Goal: Transaction & Acquisition: Purchase product/service

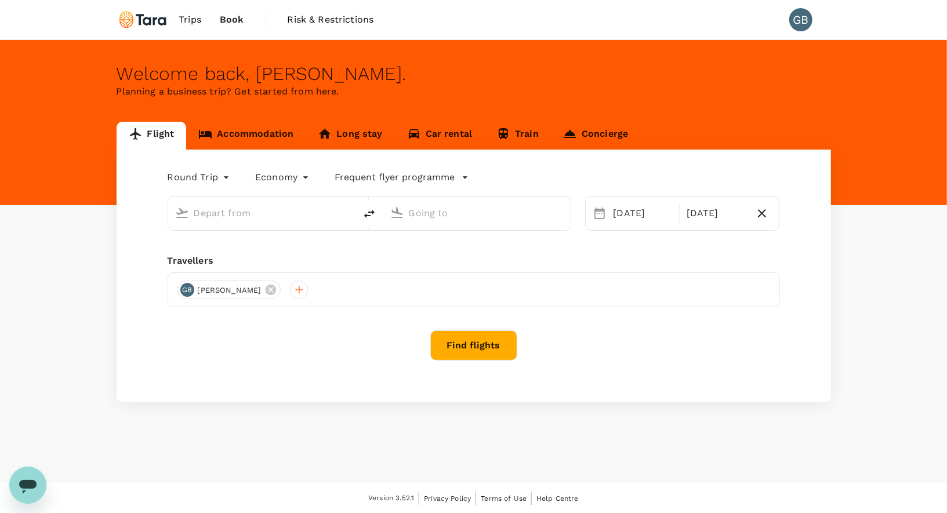
type input "oneway"
type input "[PERSON_NAME] Intl (MNL)"
type input "Mactan-Cebu Intl (CEB)"
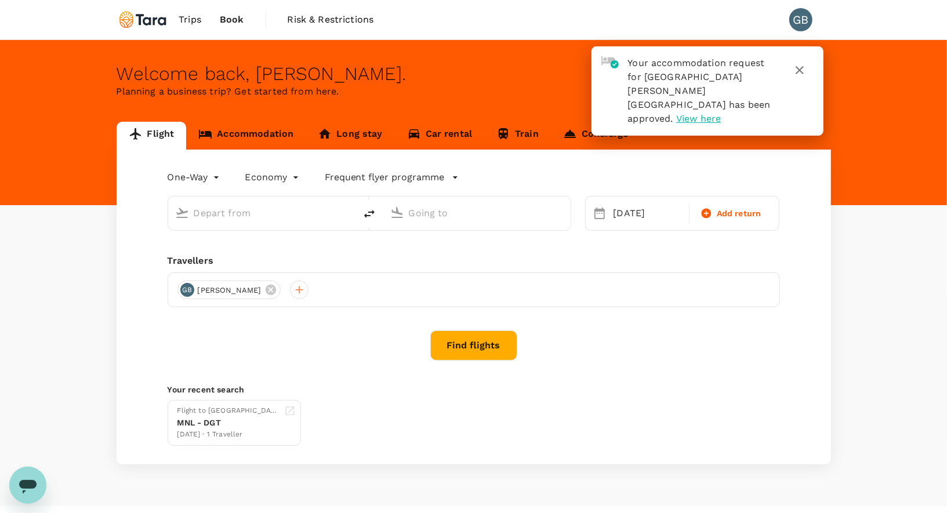
type input "[PERSON_NAME] Intl (MNL)"
type input "Mactan-Cebu Intl (CEB)"
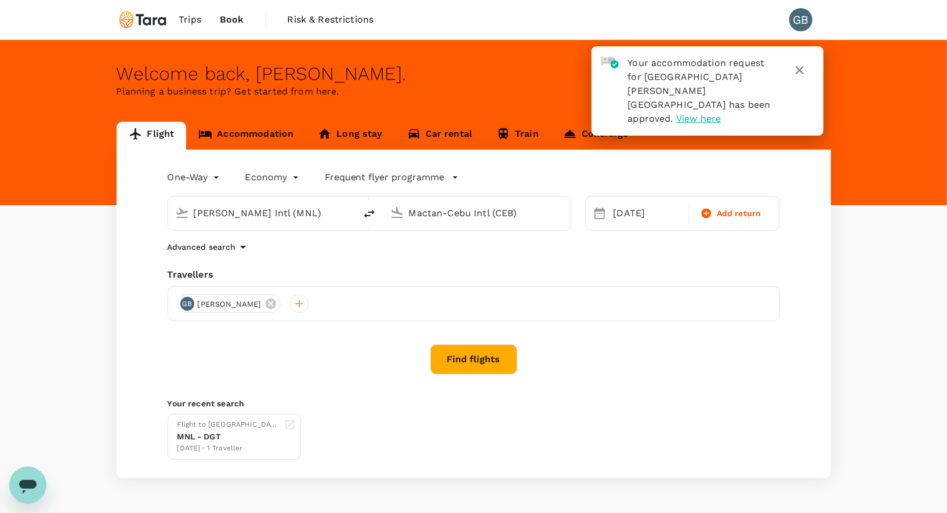
click at [801, 68] on icon "button" at bounding box center [800, 70] width 8 height 8
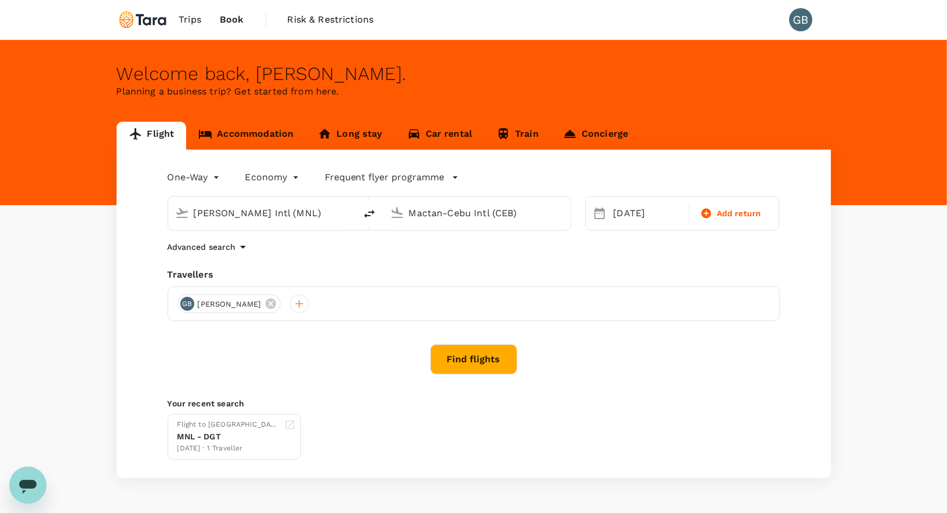
click at [235, 20] on span "Book" at bounding box center [232, 20] width 24 height 14
click at [188, 19] on span "Trips" at bounding box center [190, 20] width 23 height 14
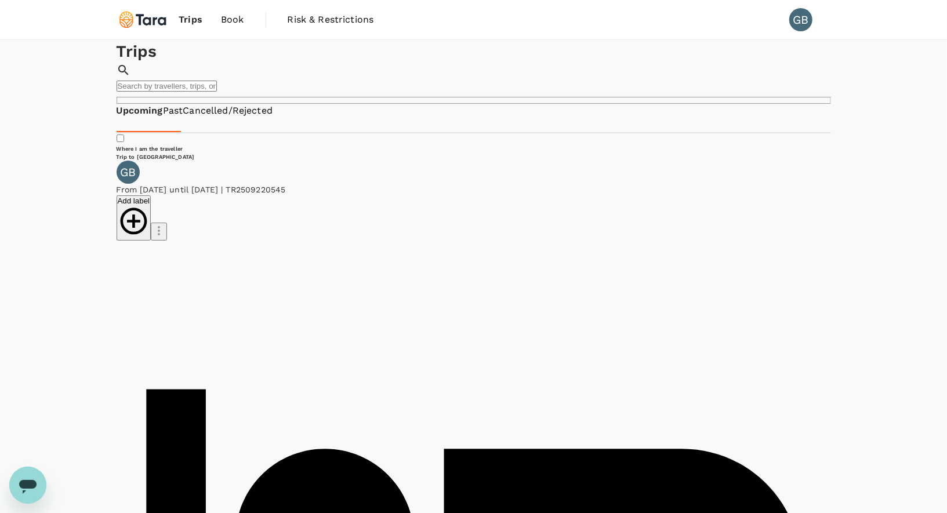
click at [193, 17] on span "Trips" at bounding box center [191, 20] width 24 height 14
click at [154, 21] on img at bounding box center [143, 20] width 53 height 26
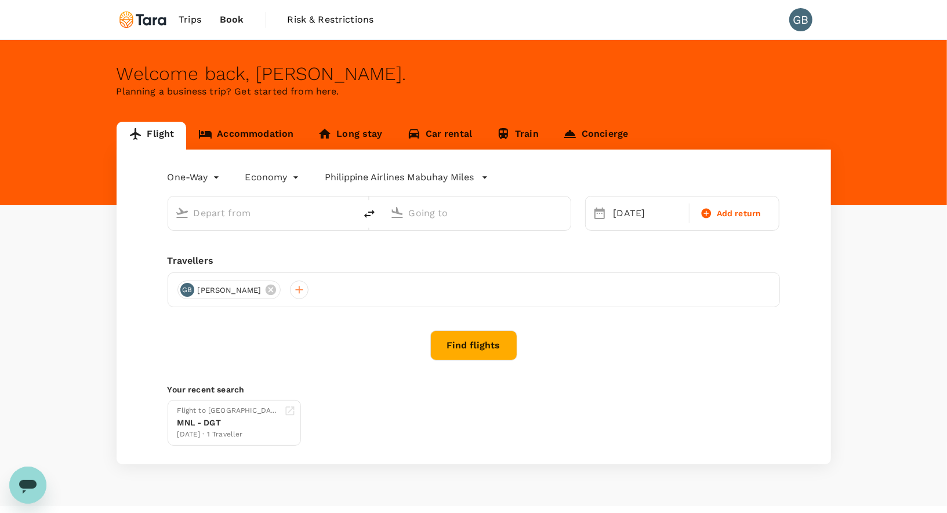
type input "[PERSON_NAME] Intl (MNL)"
type input "Mactan-Cebu Intl (CEB)"
type input "[PERSON_NAME] Intl (MNL)"
type input "Mactan-Cebu Intl (CEB)"
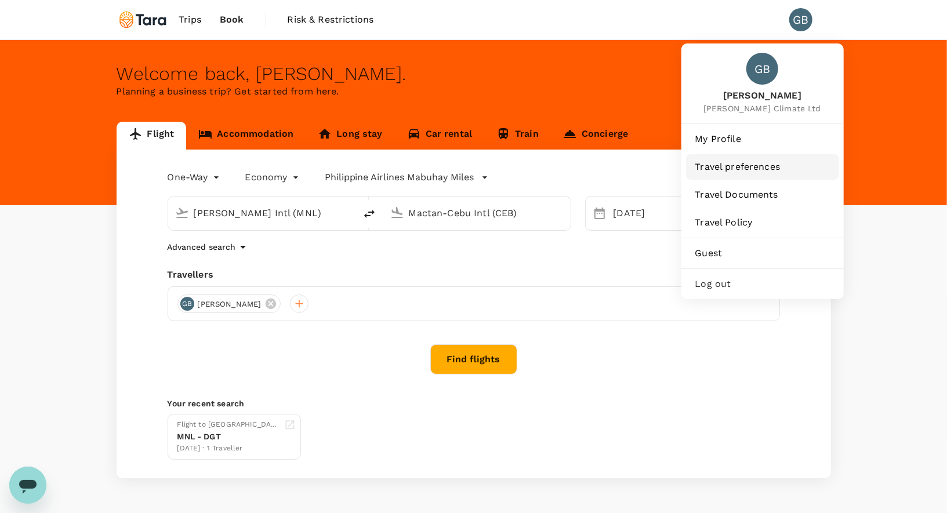
click at [730, 169] on span "Travel preferences" at bounding box center [762, 167] width 135 height 14
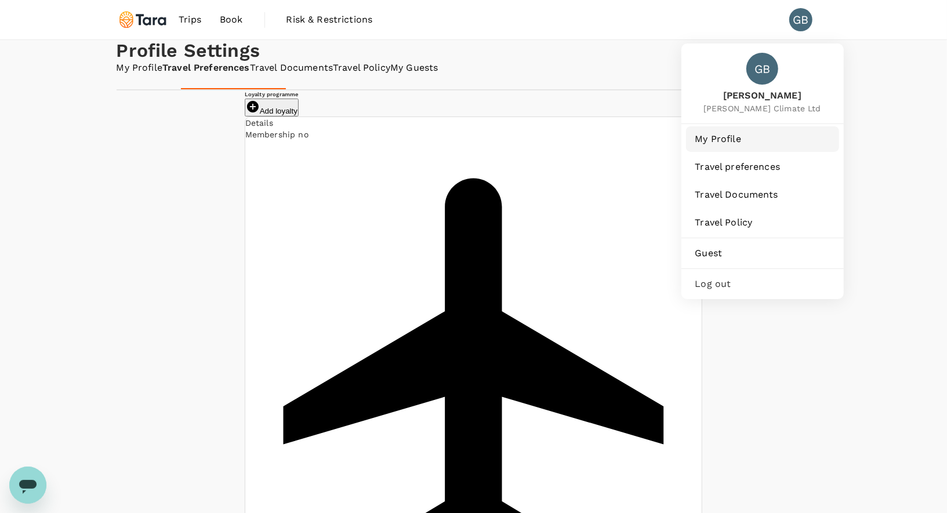
click at [730, 139] on span "My Profile" at bounding box center [762, 139] width 135 height 14
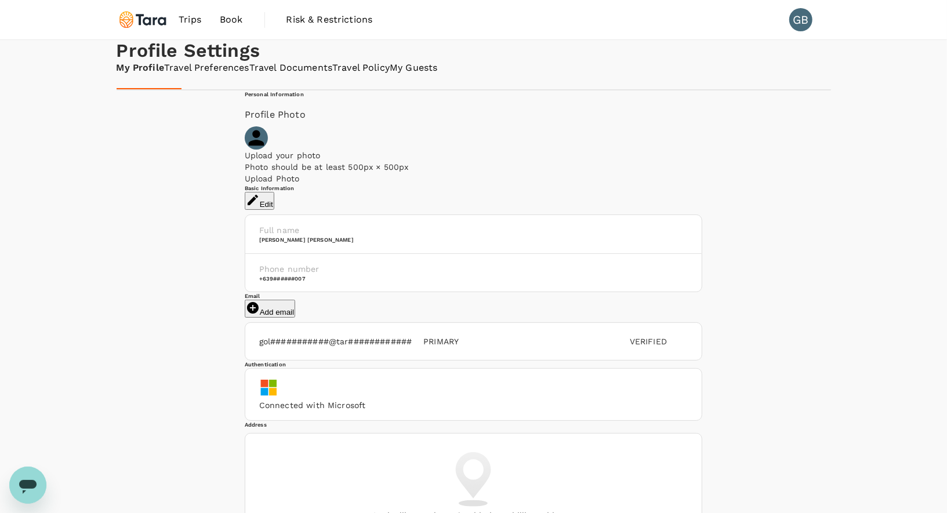
click at [224, 26] on span "Book" at bounding box center [231, 20] width 23 height 14
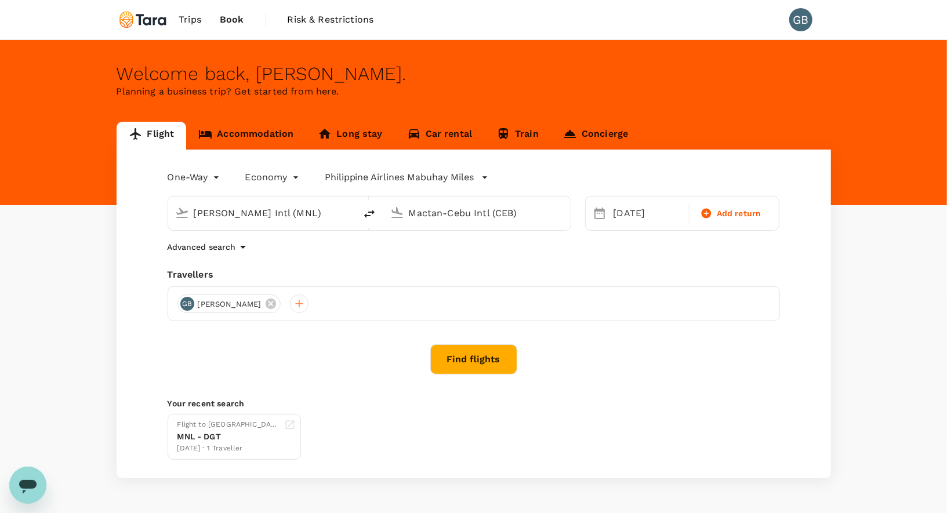
type input "Ninoy Aquino Intl (MNL)"
type input "Mactan-Cebu Intl (CEB)"
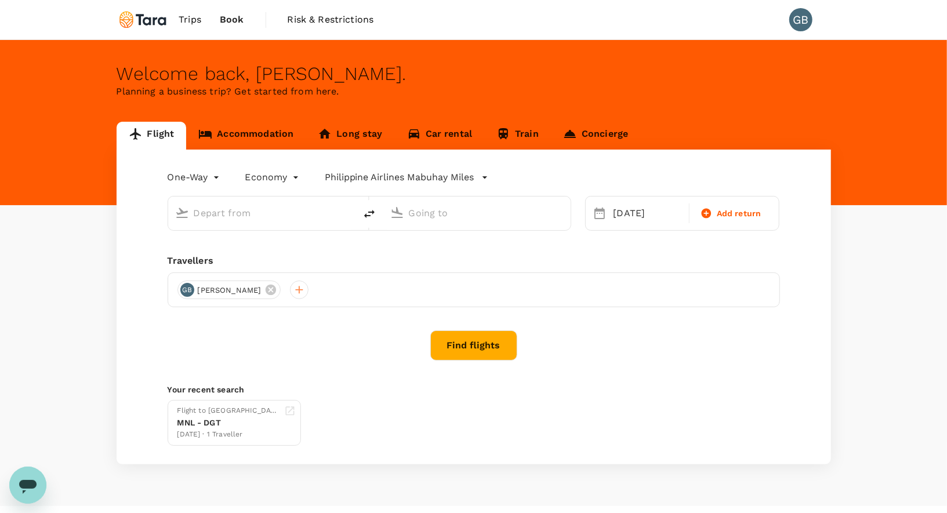
type input "Ninoy Aquino Intl (MNL)"
type input "Mactan-Cebu Intl (CEB)"
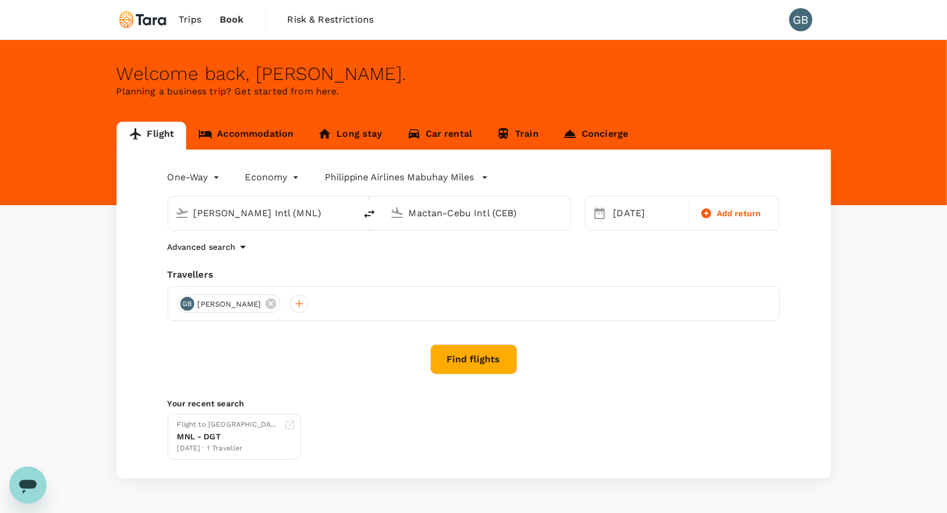
click at [200, 22] on span "Trips" at bounding box center [190, 20] width 23 height 14
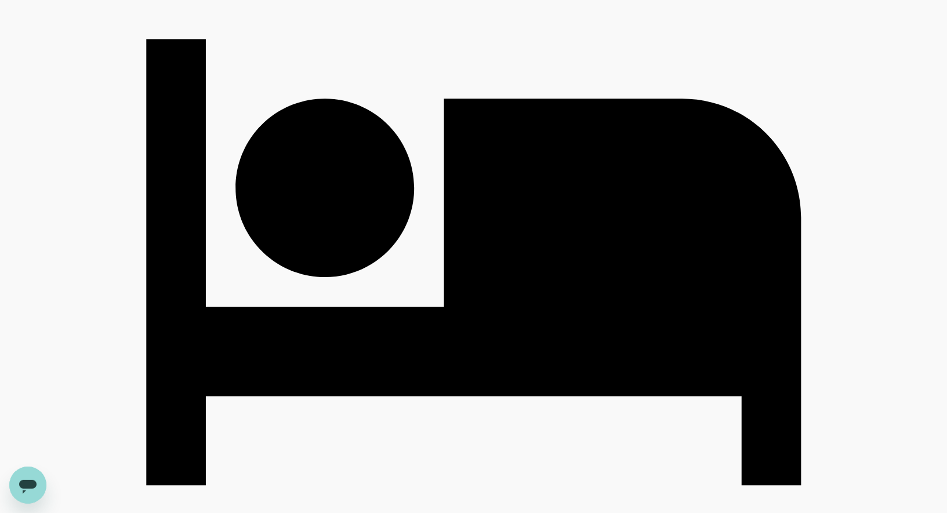
scroll to position [354, 0]
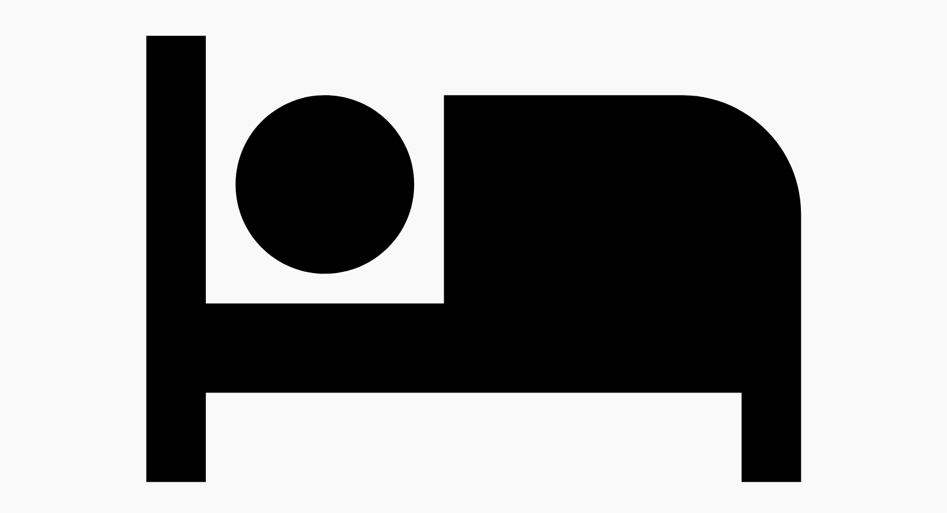
type textarea "Changing to a refundable option"
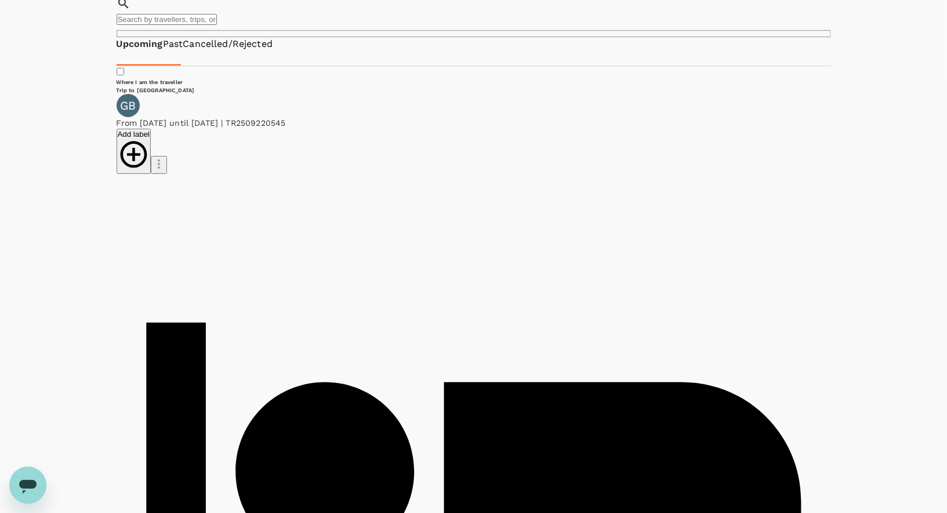
scroll to position [0, 0]
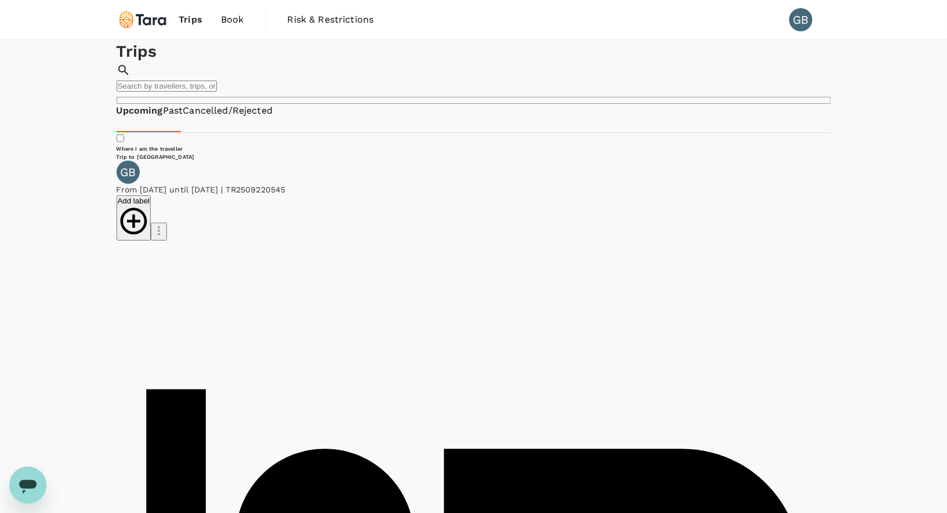
click at [157, 20] on img at bounding box center [143, 20] width 53 height 26
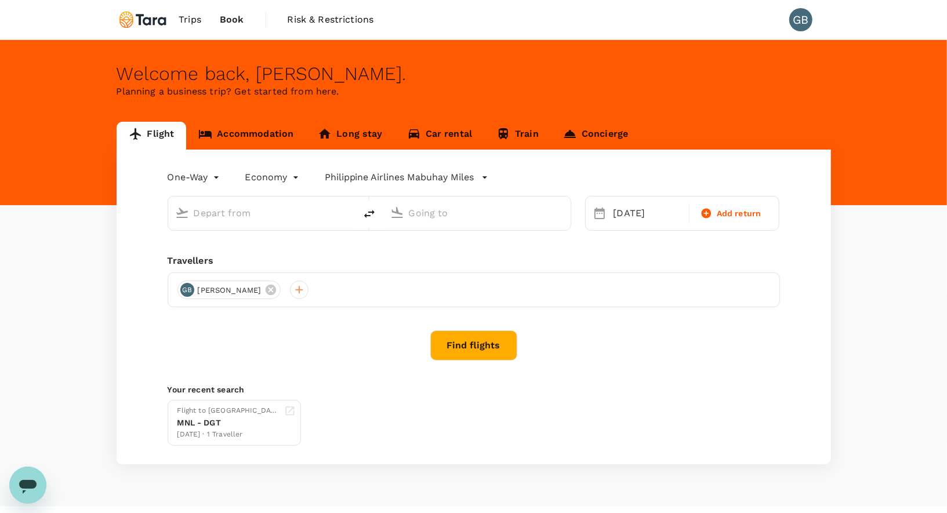
type input "Ninoy Aquino Intl (MNL)"
type input "Mactan-Cebu Intl (CEB)"
type input "Ninoy Aquino Intl (MNL)"
type input "Mactan-Cebu Intl (CEB)"
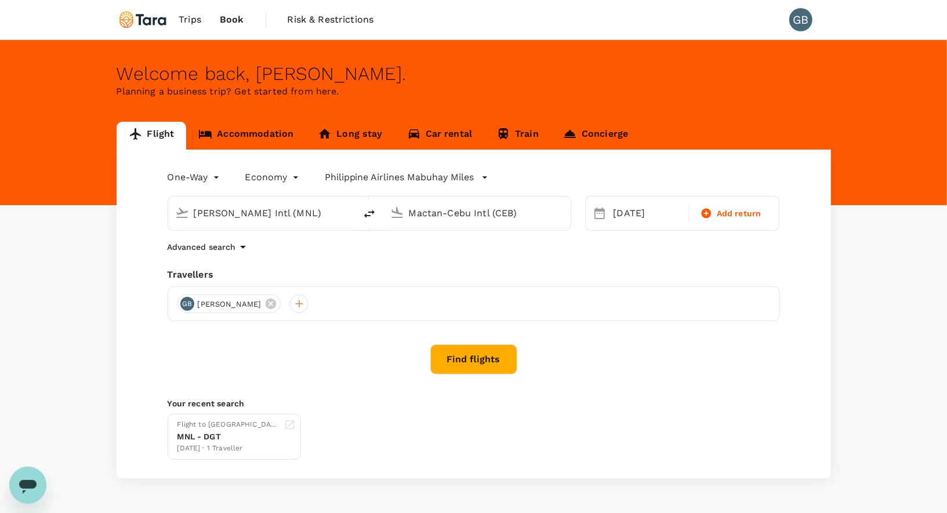
click at [484, 355] on button "Find flights" at bounding box center [473, 359] width 87 height 30
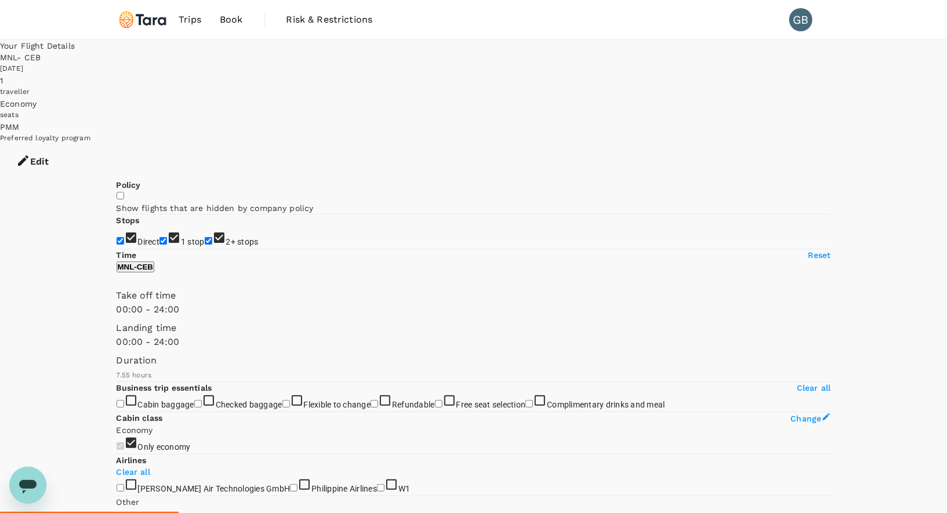
type input "670"
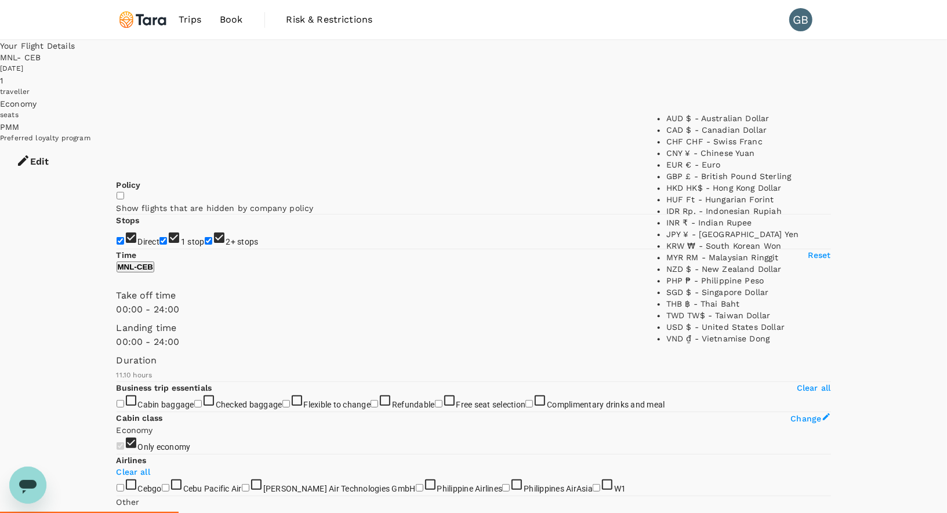
scroll to position [216, 0]
click at [691, 284] on li "PHP ₱ - Philippine Peso" at bounding box center [738, 281] width 145 height 12
type input "PHP"
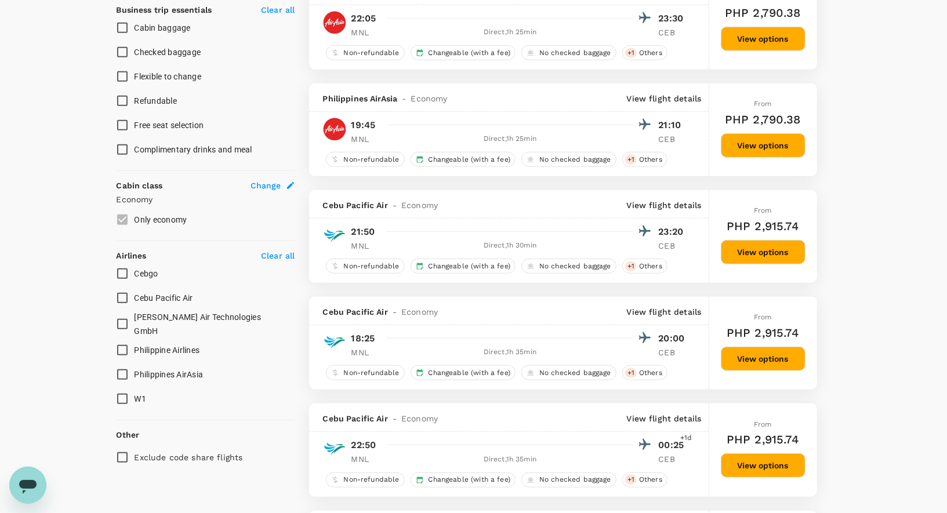
scroll to position [472, 0]
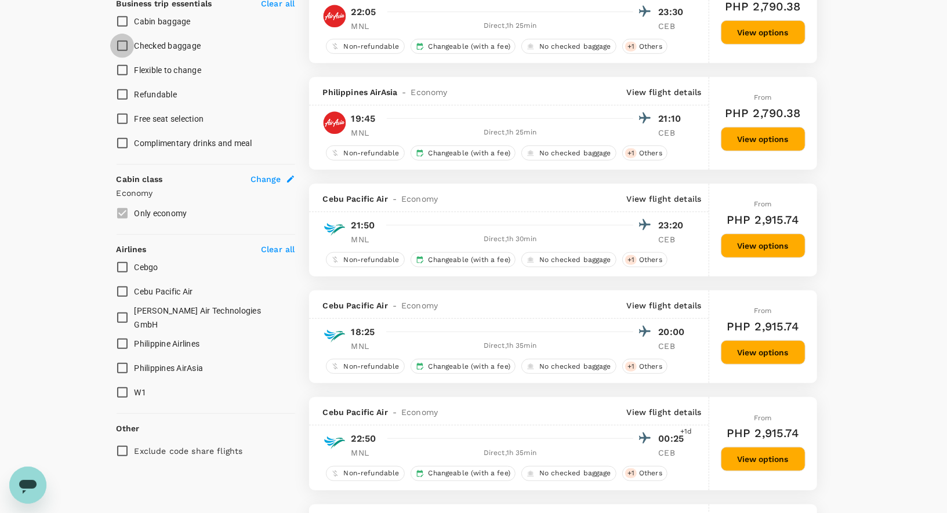
click at [121, 43] on input "Checked baggage" at bounding box center [122, 46] width 24 height 24
checkbox input "true"
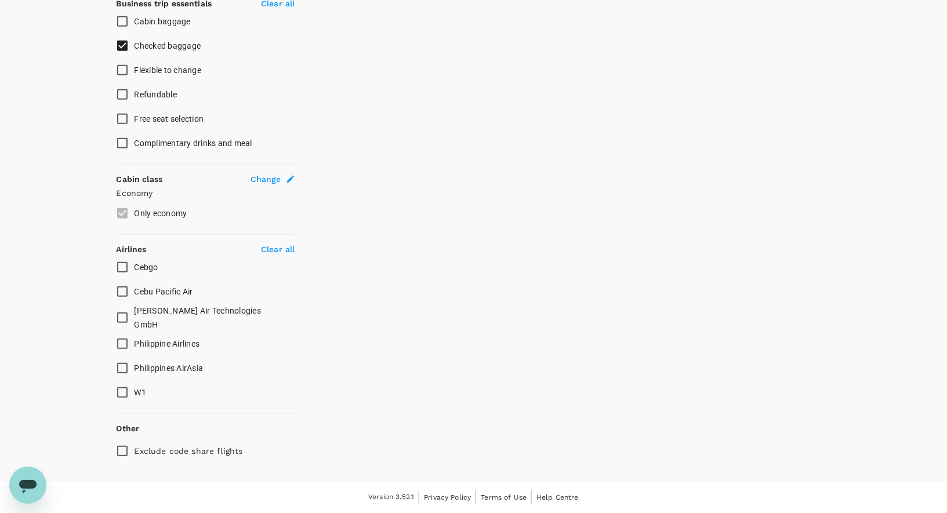
scroll to position [464, 0]
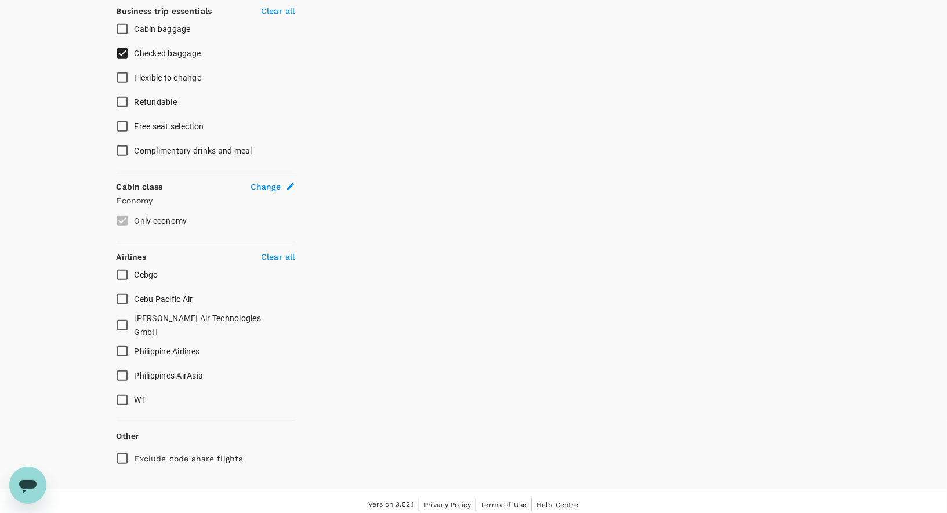
click at [121, 296] on input "Cebu Pacific Air" at bounding box center [122, 299] width 24 height 24
checkbox input "true"
click at [122, 343] on input "Philippine Airlines" at bounding box center [122, 351] width 24 height 24
checkbox input "true"
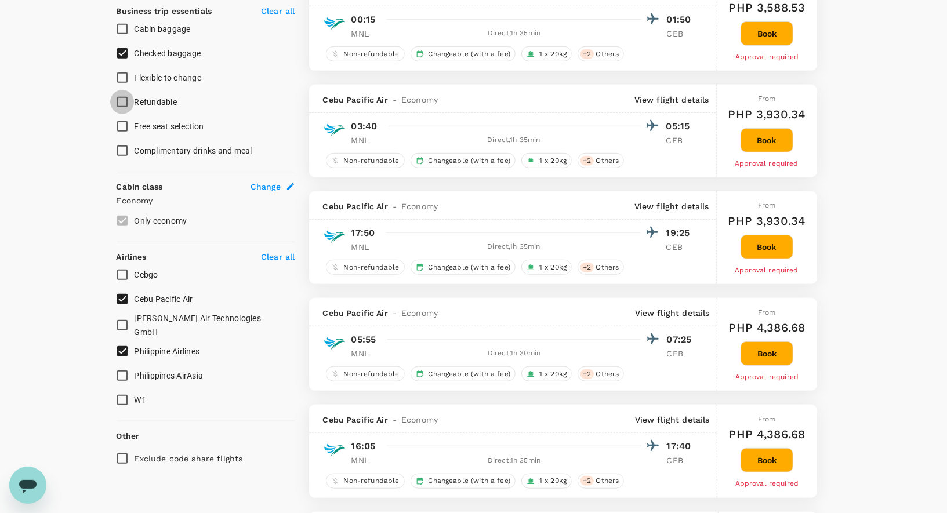
click at [121, 99] on input "Refundable" at bounding box center [122, 102] width 24 height 24
checkbox input "true"
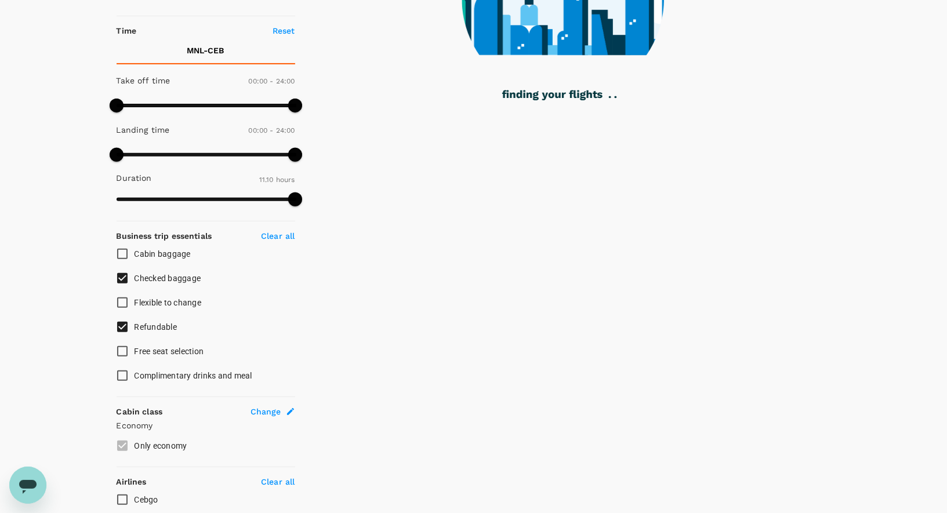
scroll to position [0, 0]
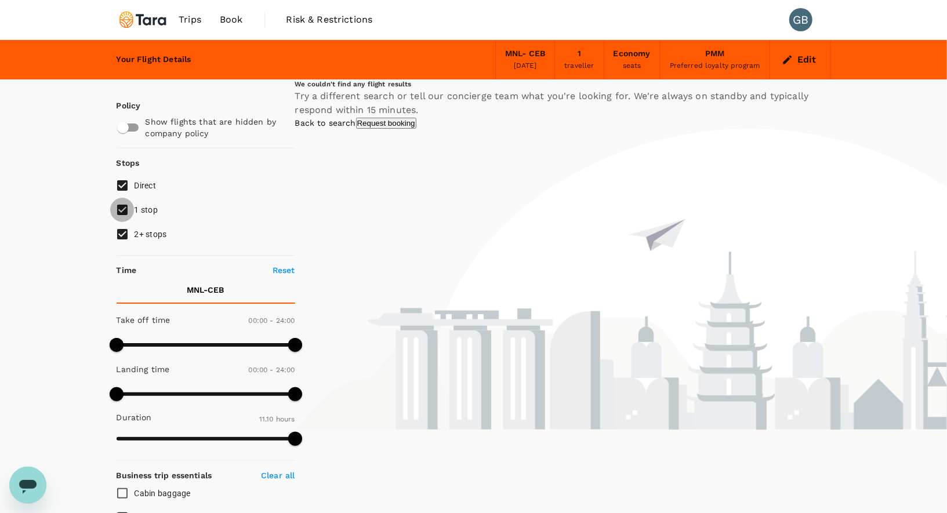
click at [124, 212] on input "1 stop" at bounding box center [122, 210] width 24 height 24
checkbox input "false"
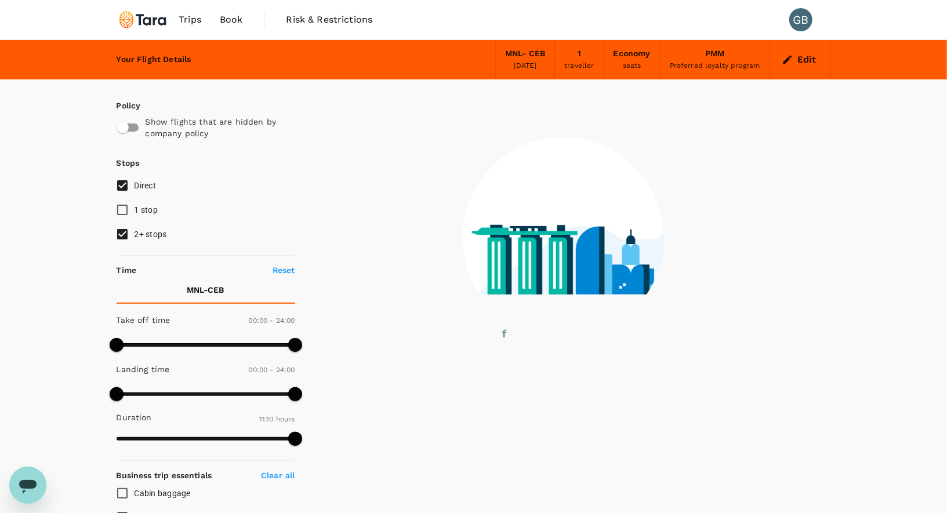
click at [124, 234] on input "2+ stops" at bounding box center [122, 234] width 24 height 24
checkbox input "false"
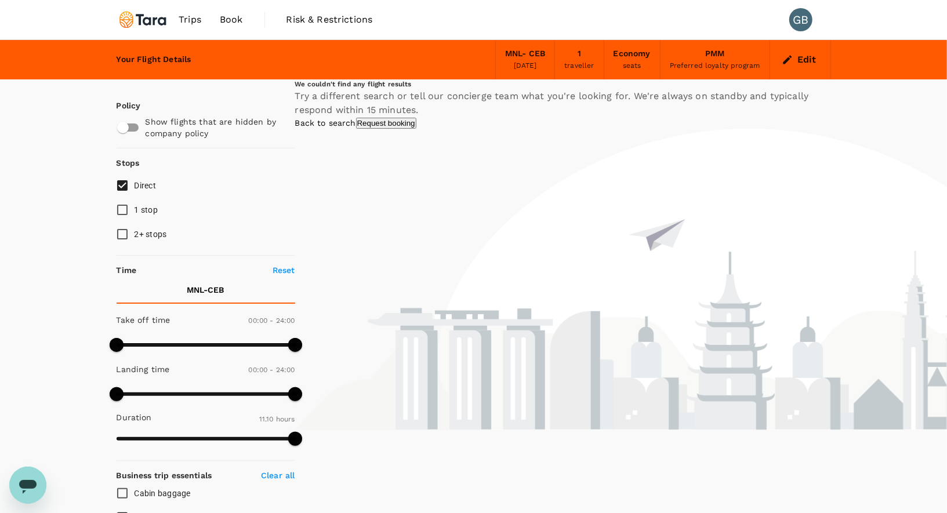
click at [356, 128] on link "Back to search" at bounding box center [325, 122] width 61 height 9
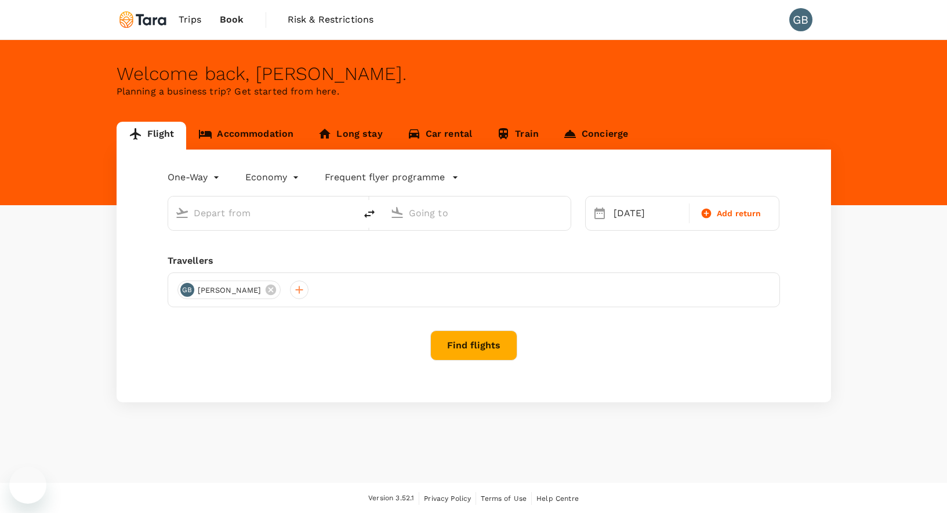
type input "Ninoy Aquino Intl (MNL)"
type input "Mactan-Cebu Intl (CEB)"
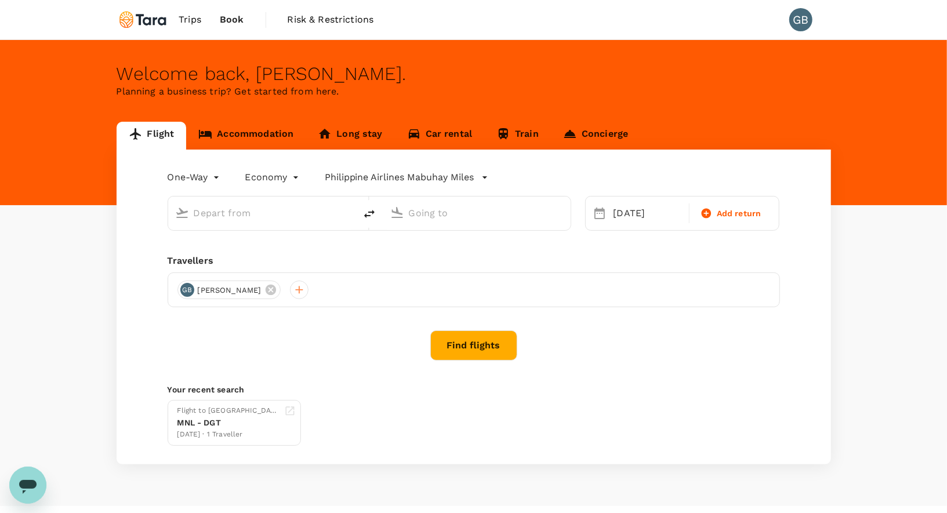
type input "[PERSON_NAME] Intl (MNL)"
type input "Mactan-Cebu Intl (CEB)"
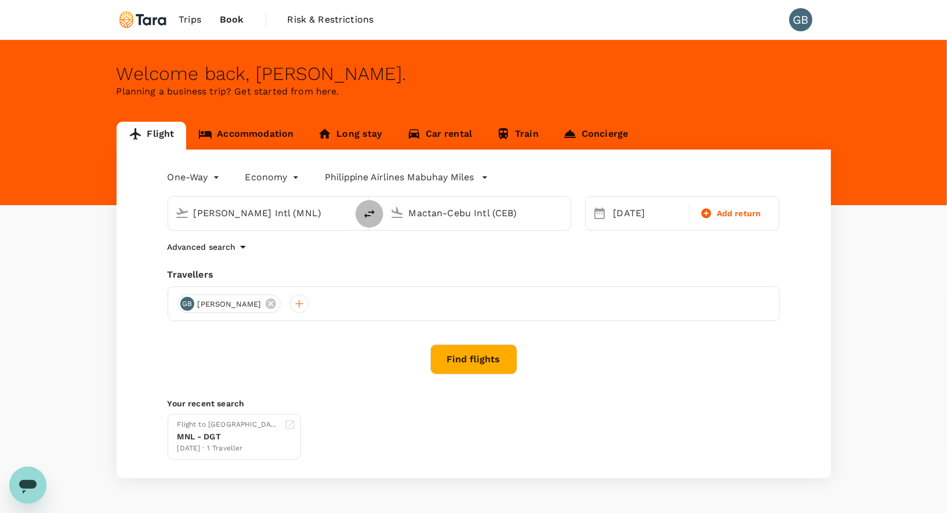
click at [365, 213] on icon "delete" at bounding box center [369, 214] width 14 height 14
type input "Mactan-Cebu Intl (CEB)"
type input "[PERSON_NAME] Intl (MNL)"
click at [365, 213] on icon "delete" at bounding box center [369, 214] width 14 height 14
type input "[PERSON_NAME] Intl (MNL)"
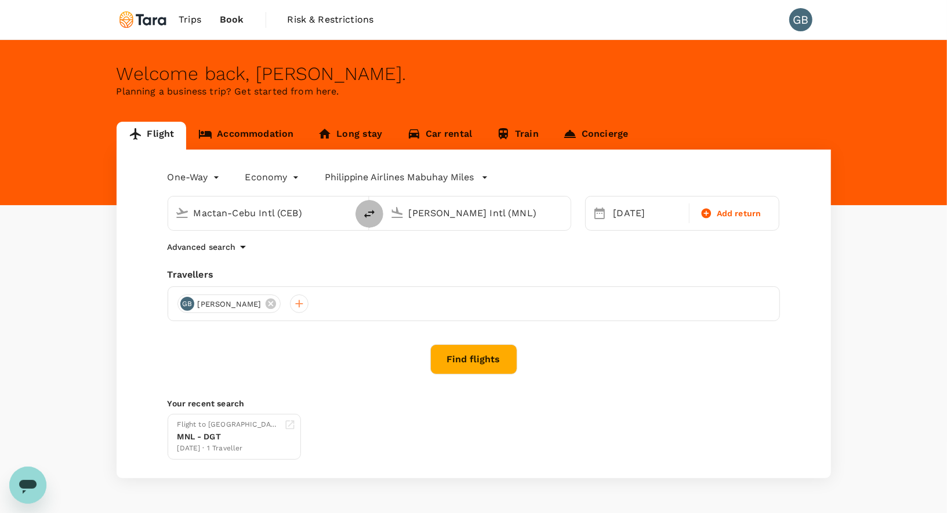
type input "Mactan-Cebu Intl (CEB)"
click at [494, 363] on button "Find flights" at bounding box center [473, 359] width 87 height 30
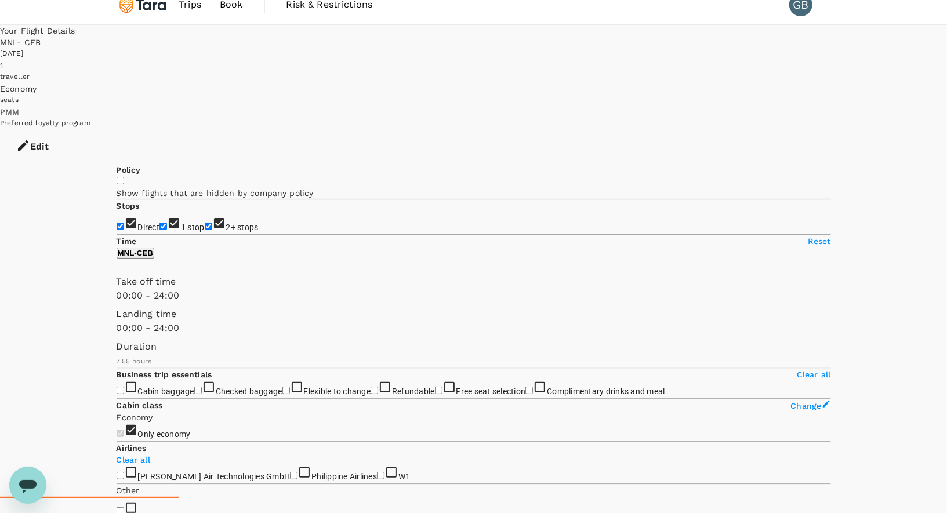
scroll to position [16, 0]
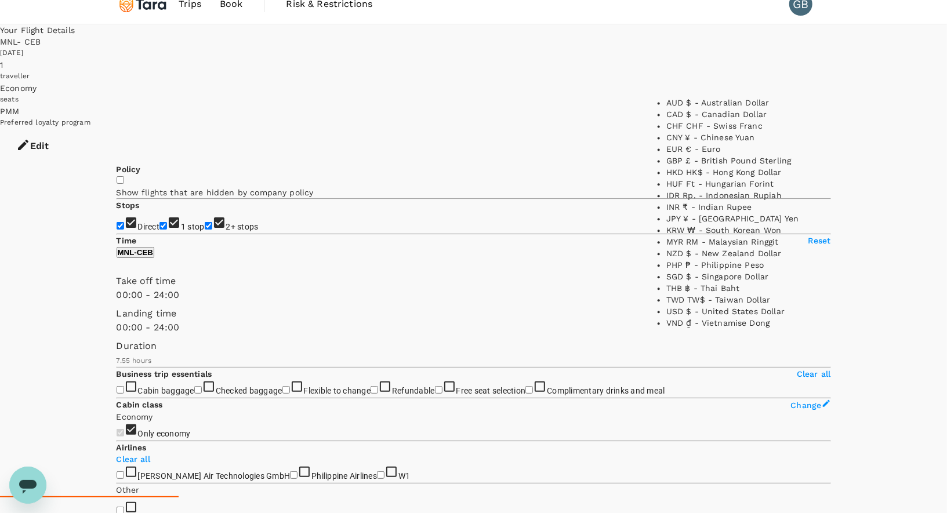
scroll to position [216, 0]
click at [696, 267] on li "PHP ₱ - Philippine Peso" at bounding box center [738, 266] width 145 height 12
type input "PHP"
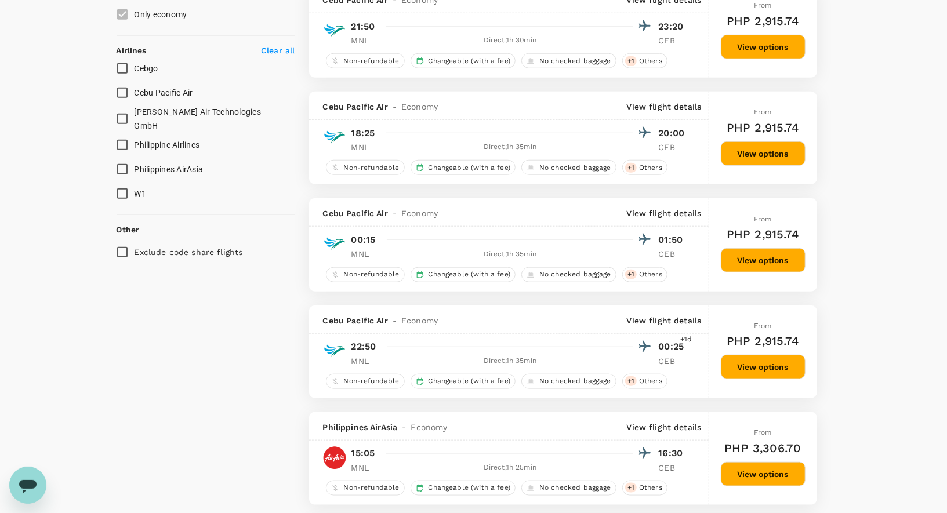
scroll to position [653, 0]
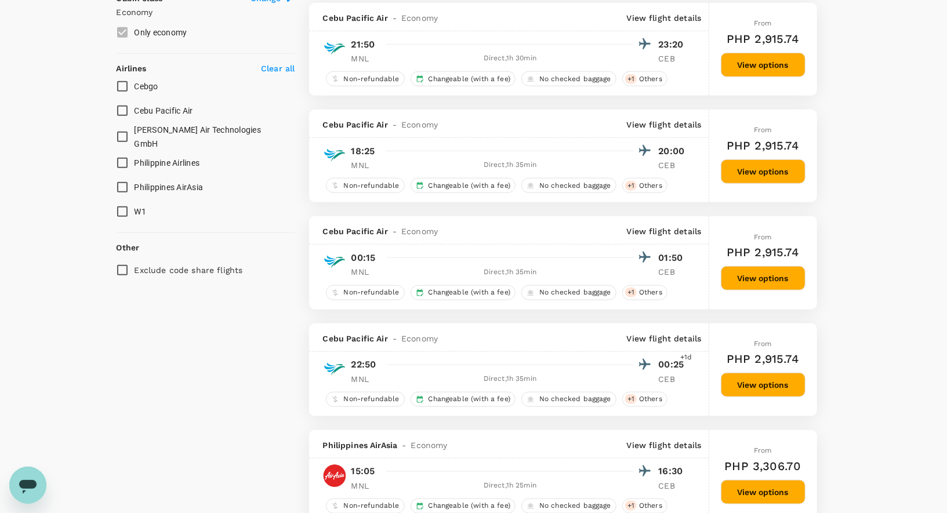
click at [122, 157] on input "Philippine Airlines" at bounding box center [122, 163] width 24 height 24
checkbox input "true"
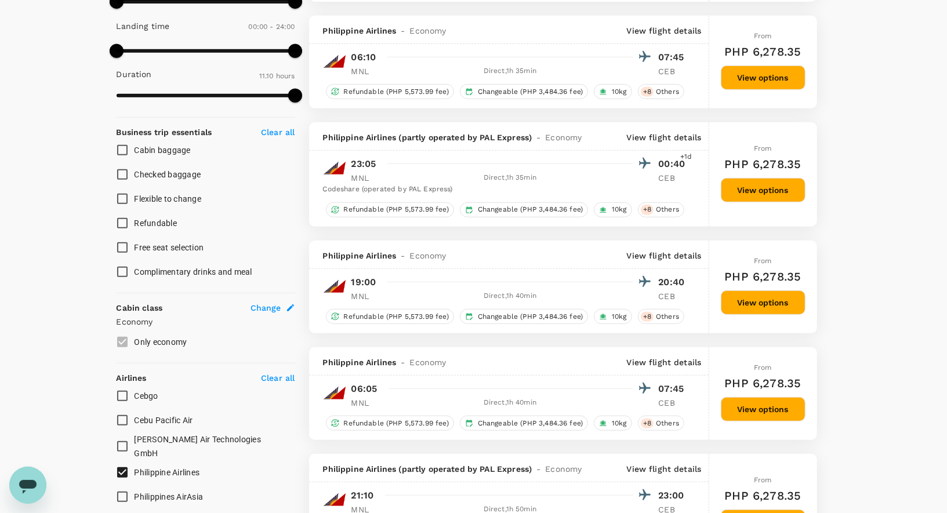
scroll to position [342, 0]
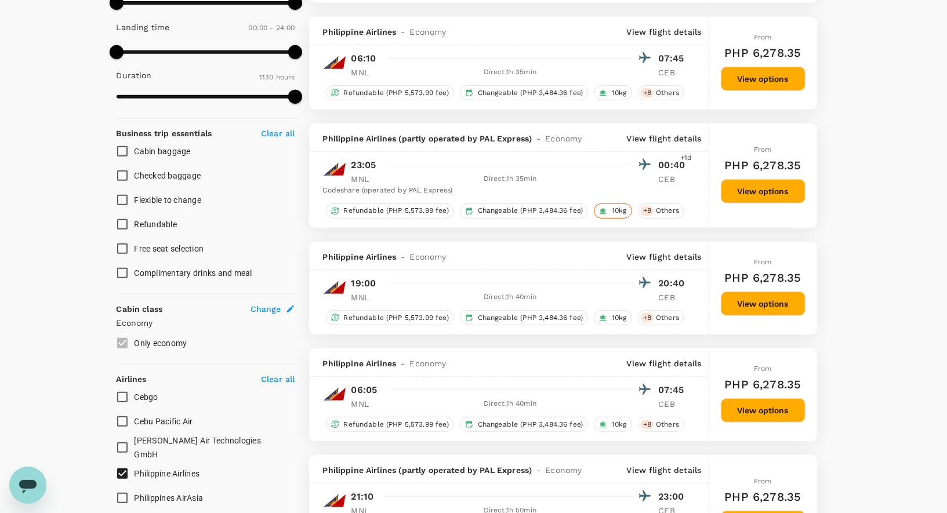
click at [612, 206] on span "10kg" at bounding box center [619, 211] width 24 height 10
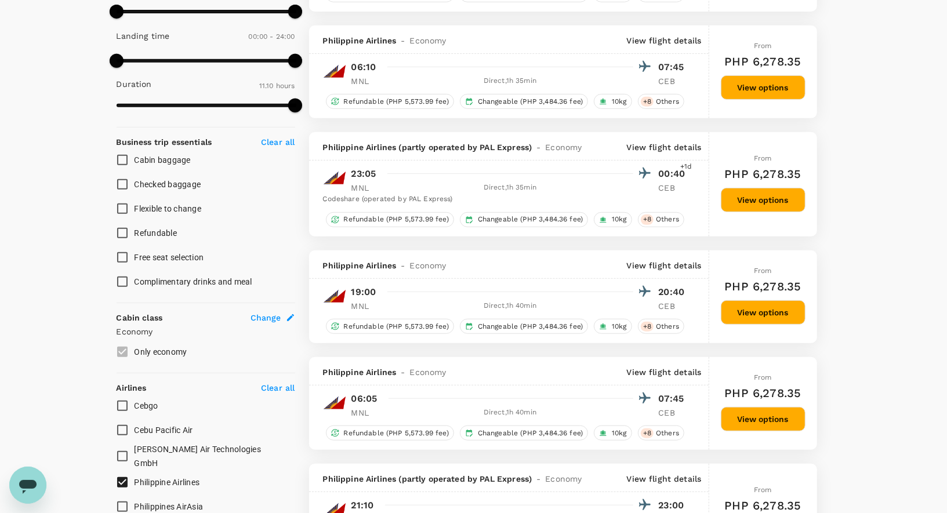
scroll to position [344, 0]
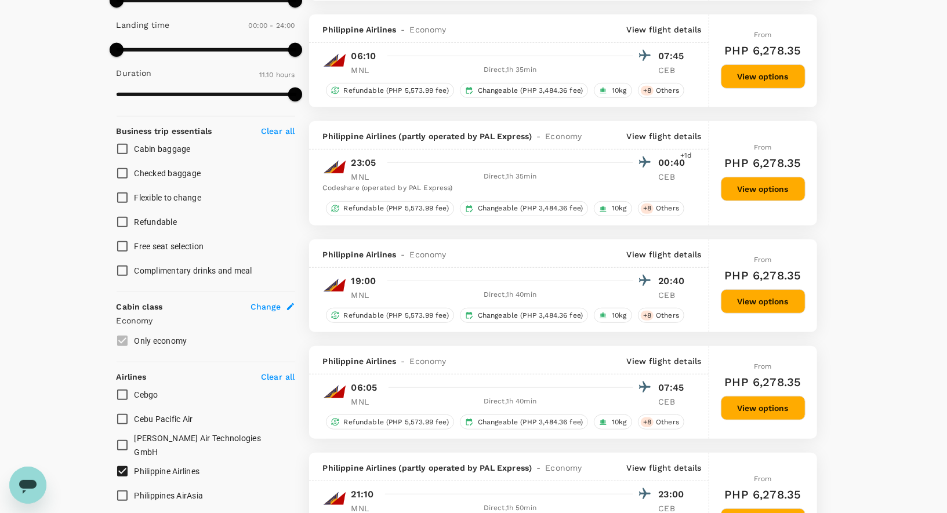
click at [119, 421] on input "Cebu Pacific Air" at bounding box center [122, 419] width 24 height 24
checkbox input "true"
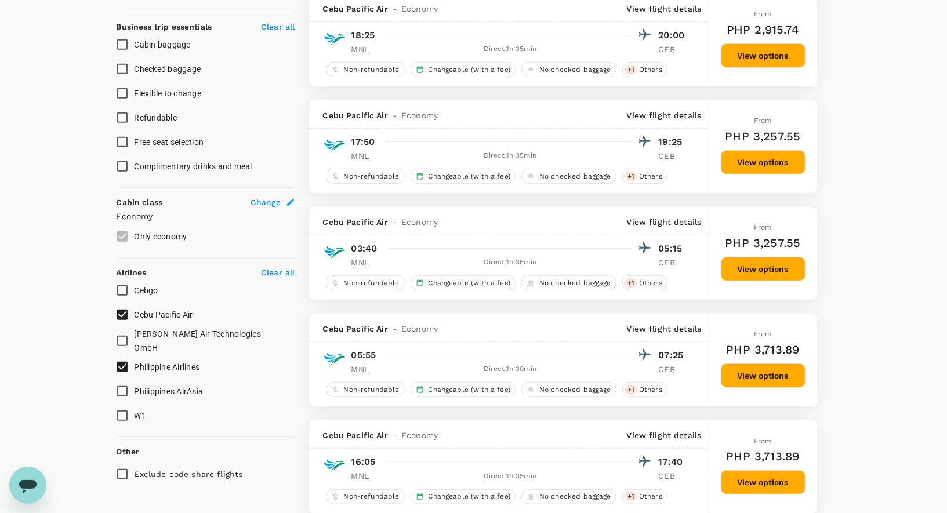
scroll to position [441, 0]
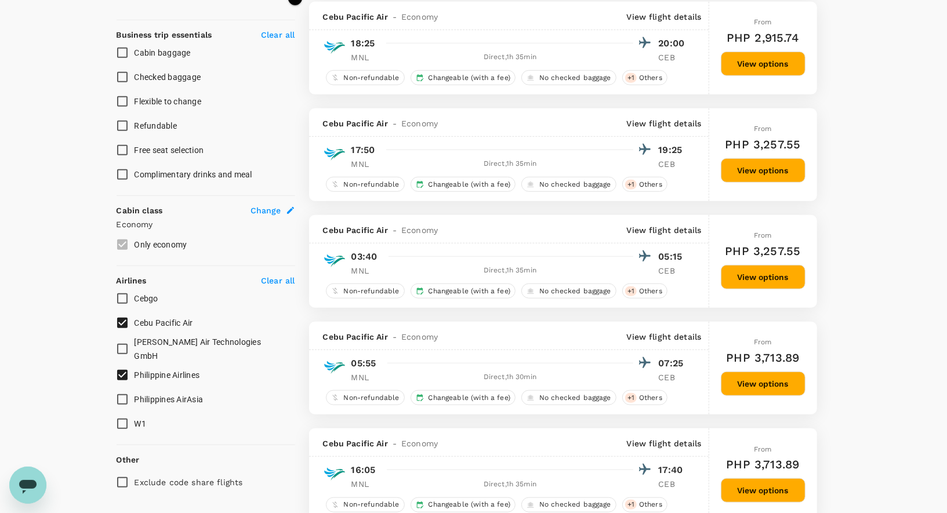
click at [125, 124] on input "Refundable" at bounding box center [122, 126] width 24 height 24
checkbox input "true"
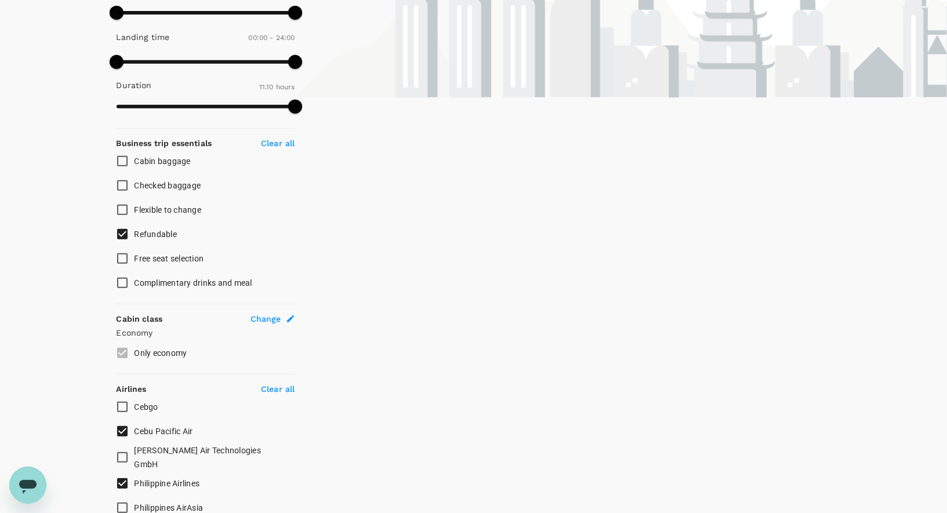
scroll to position [464, 0]
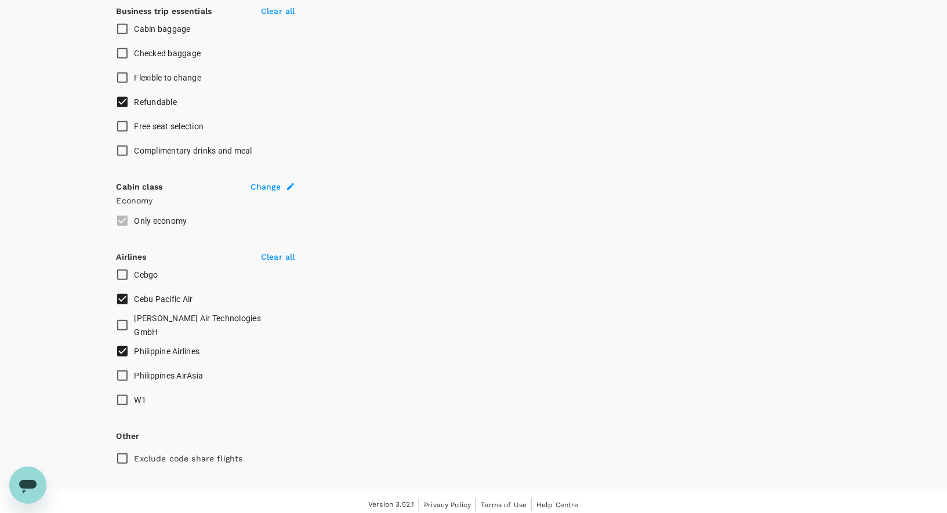
click at [122, 293] on input "Cebu Pacific Air" at bounding box center [122, 299] width 24 height 24
checkbox input "false"
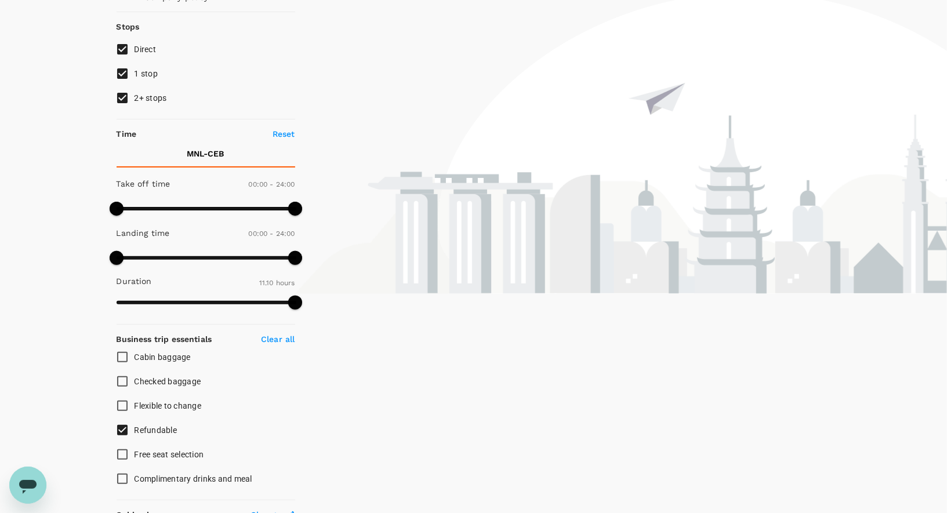
scroll to position [108, 0]
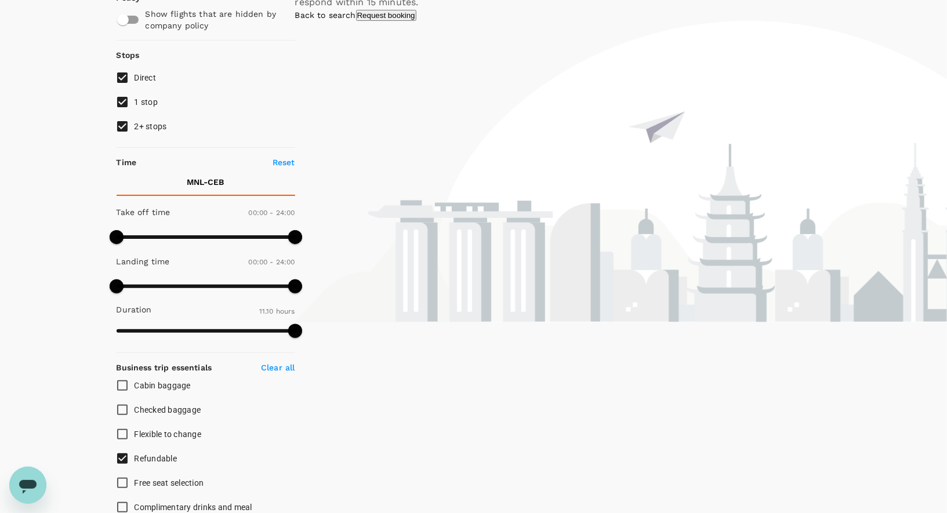
click at [356, 20] on link "Back to search" at bounding box center [325, 14] width 61 height 9
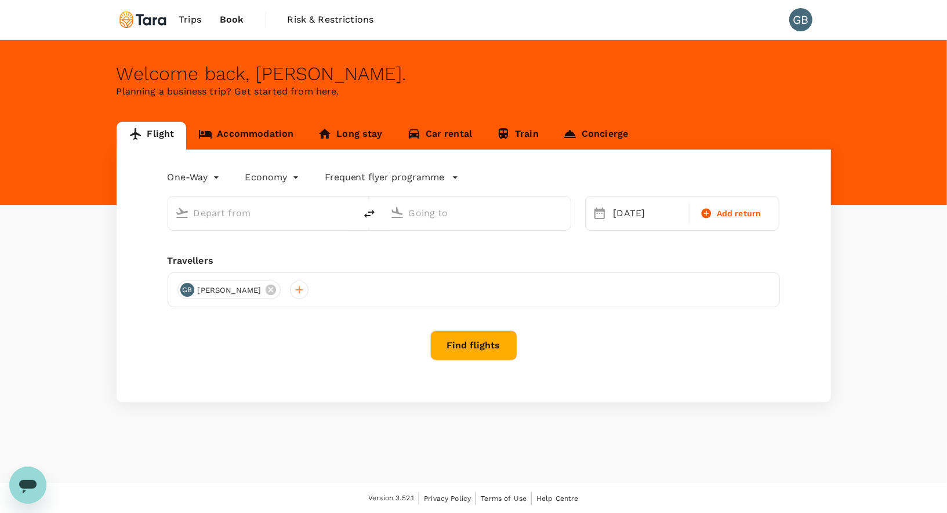
type input "[PERSON_NAME] Intl (MNL)"
type input "Mactan-Cebu Intl (CEB)"
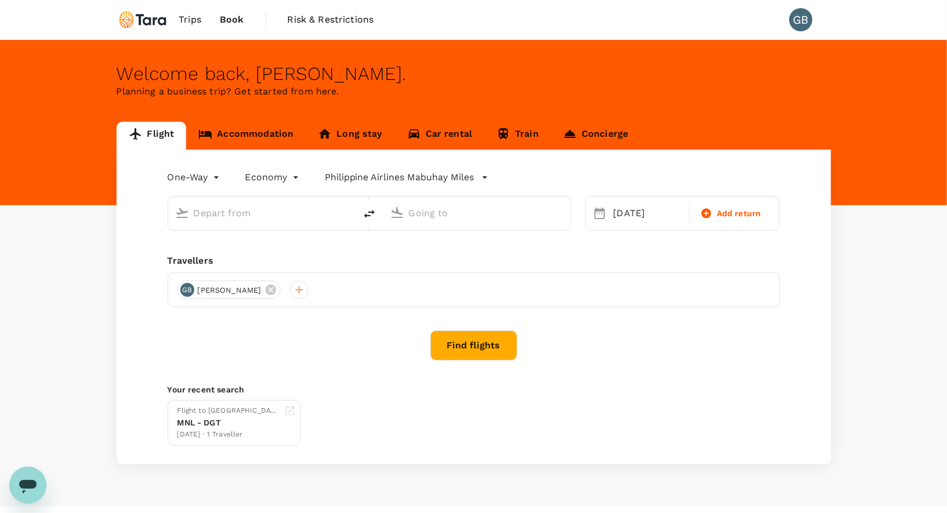
type input "[PERSON_NAME] Intl (MNL)"
type input "Mactan-Cebu Intl (CEB)"
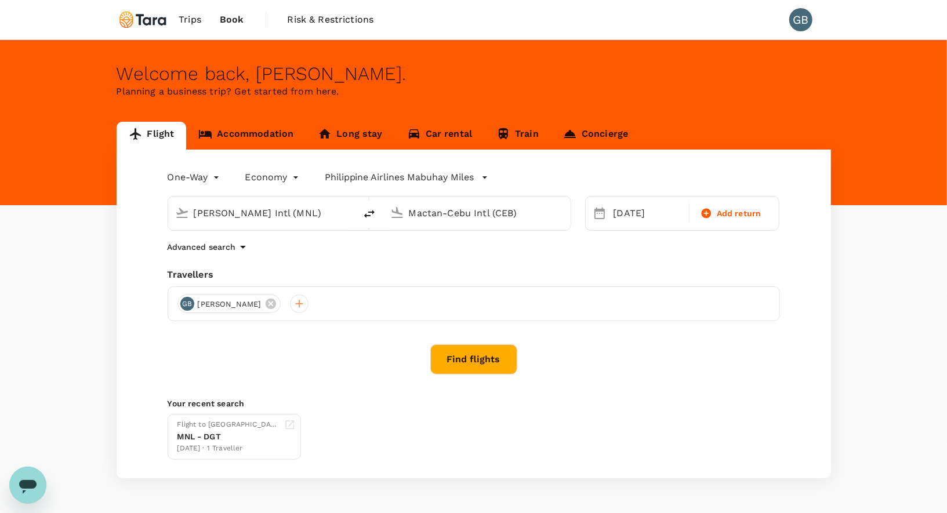
click at [491, 363] on button "Find flights" at bounding box center [473, 359] width 87 height 30
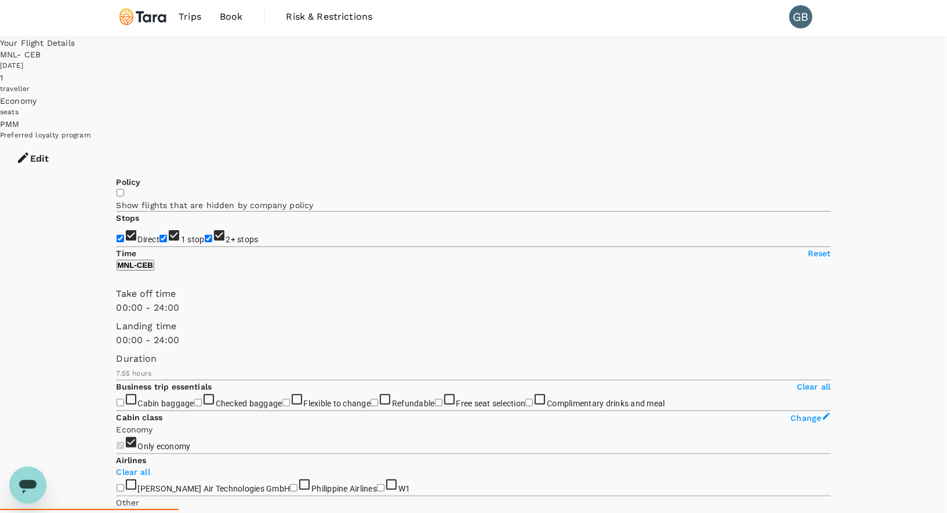
scroll to position [4, 0]
type input "670"
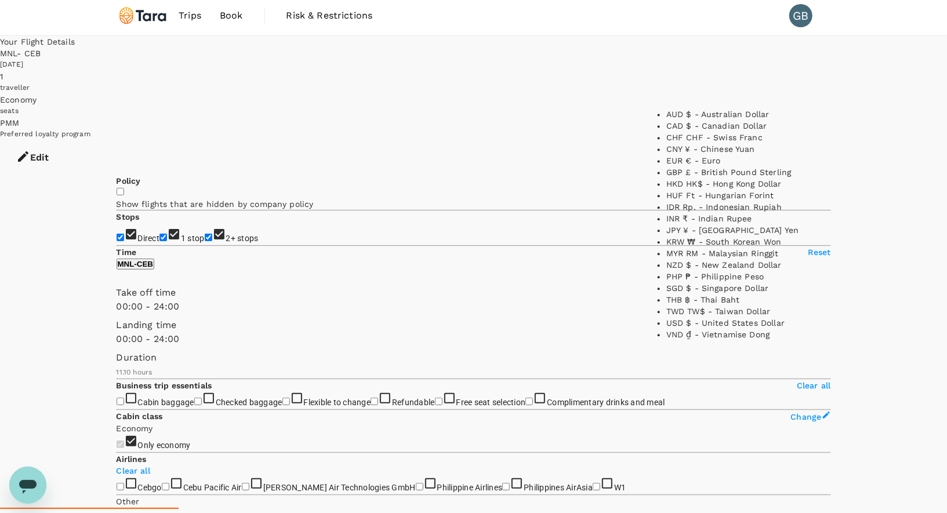
scroll to position [216, 0]
click at [698, 282] on li "PHP ₱ - Philippine Peso" at bounding box center [738, 277] width 145 height 12
type input "PHP"
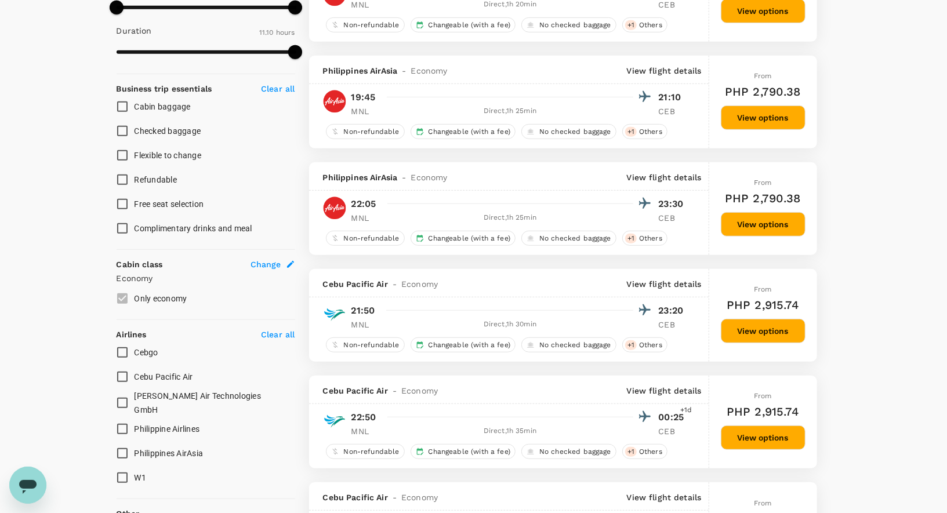
scroll to position [374, 0]
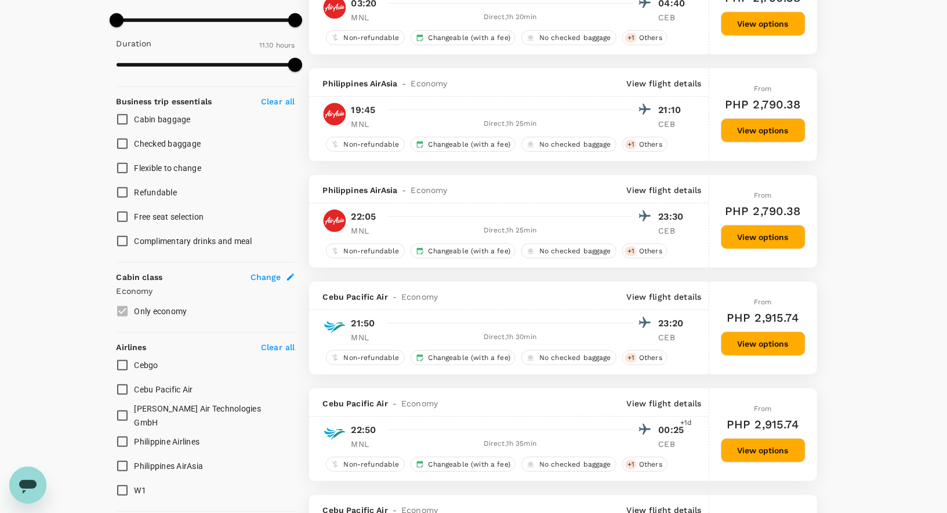
click at [124, 438] on input "Philippine Airlines" at bounding box center [122, 442] width 24 height 24
checkbox input "true"
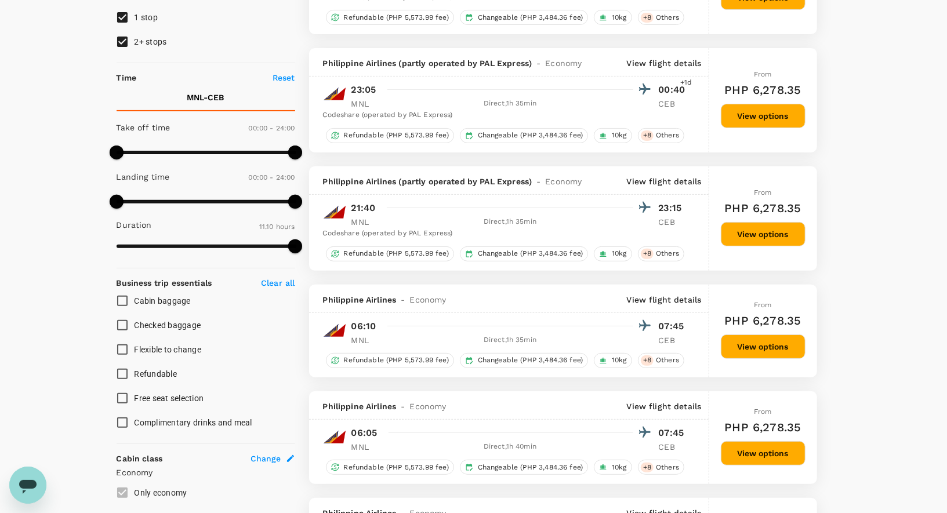
scroll to position [172, 0]
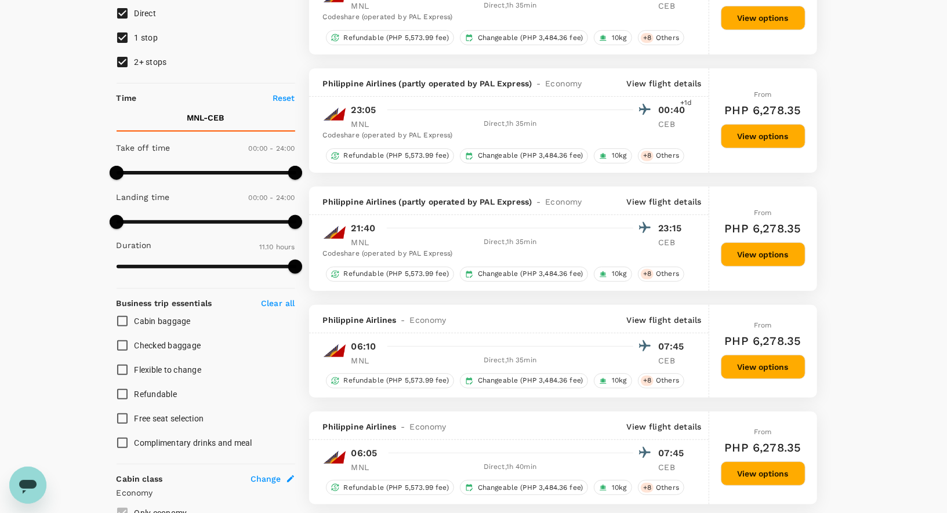
click at [755, 146] on button "View options" at bounding box center [763, 136] width 85 height 24
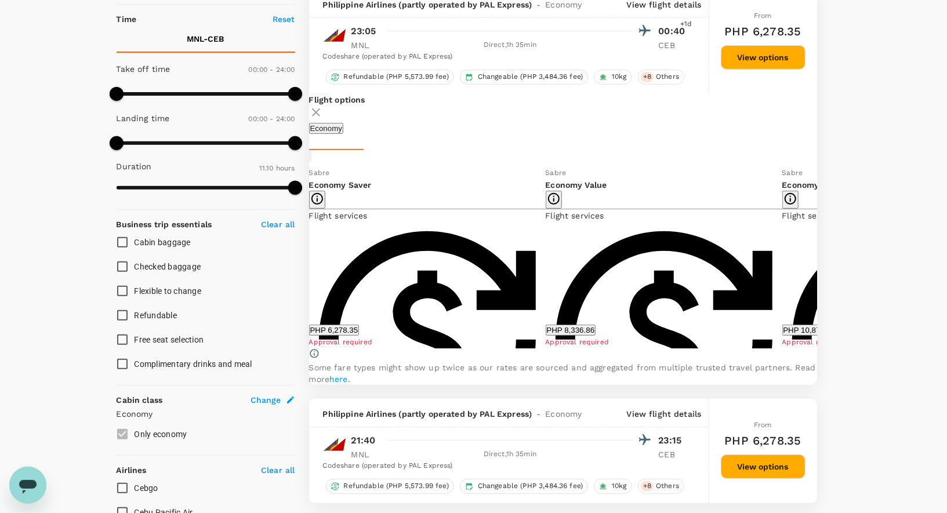
scroll to position [251, 0]
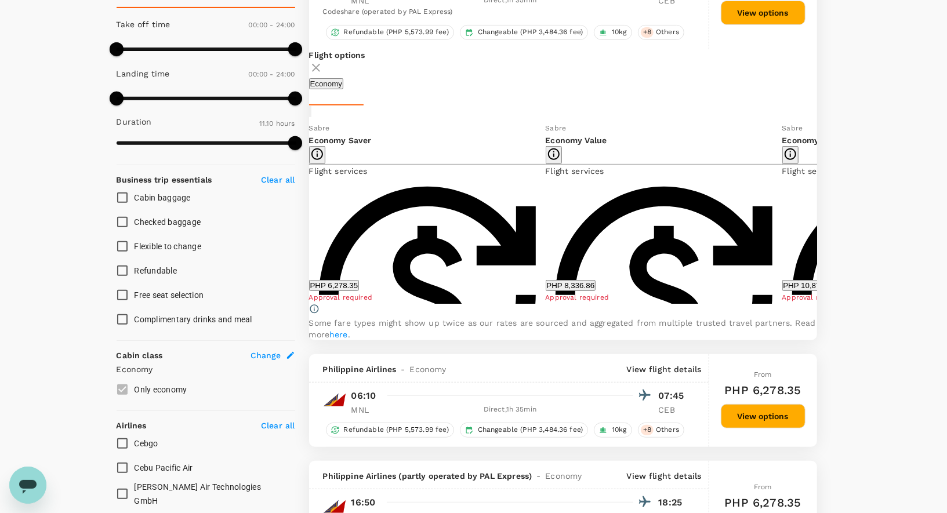
scroll to position [334, 0]
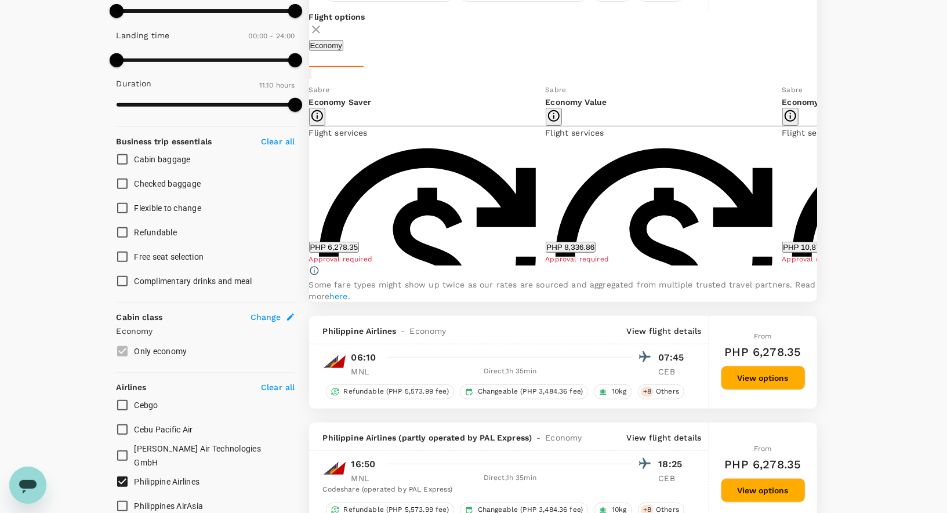
click at [122, 207] on input "Flexible to change" at bounding box center [122, 208] width 24 height 24
checkbox input "true"
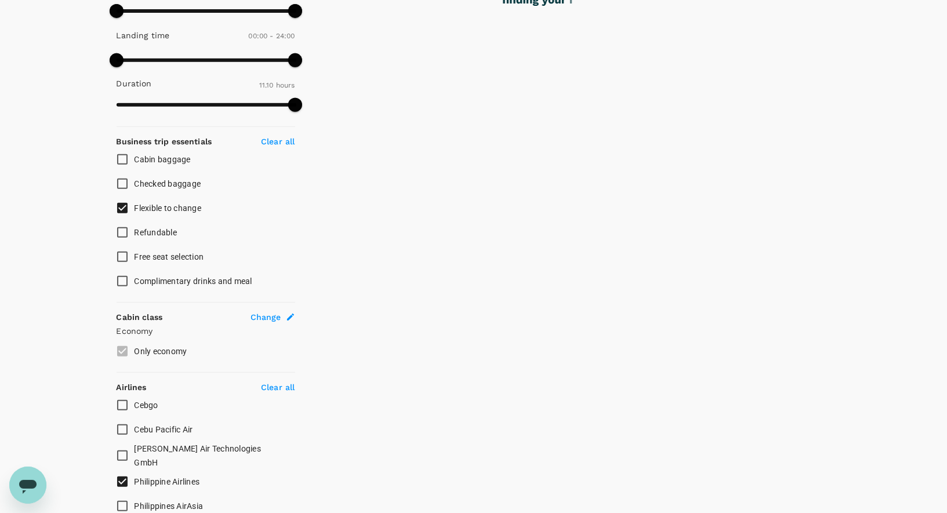
click at [122, 427] on input "Cebu Pacific Air" at bounding box center [122, 430] width 24 height 24
checkbox input "true"
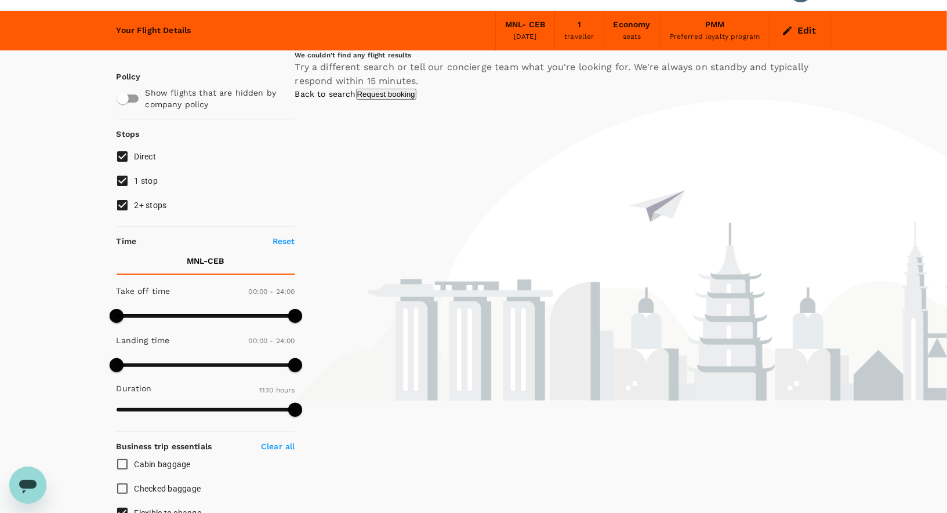
scroll to position [0, 0]
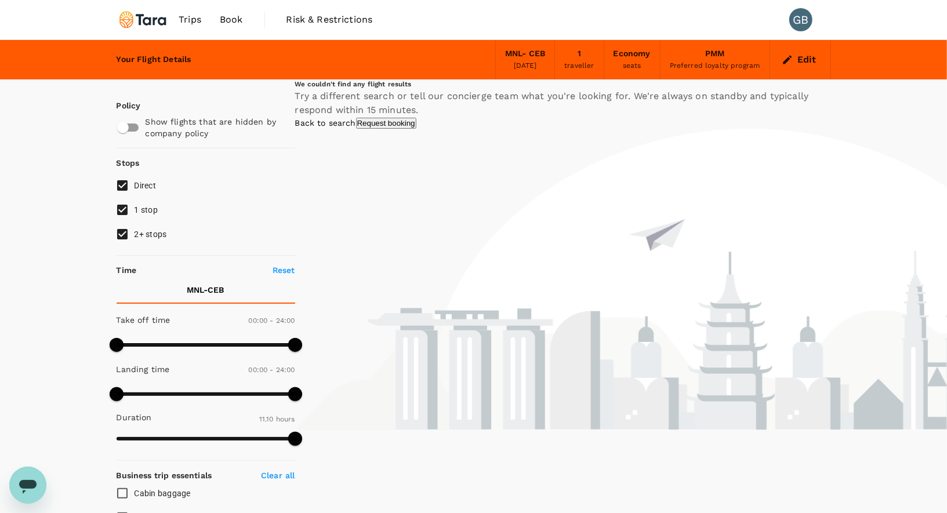
click at [356, 128] on link "Back to search" at bounding box center [325, 122] width 61 height 9
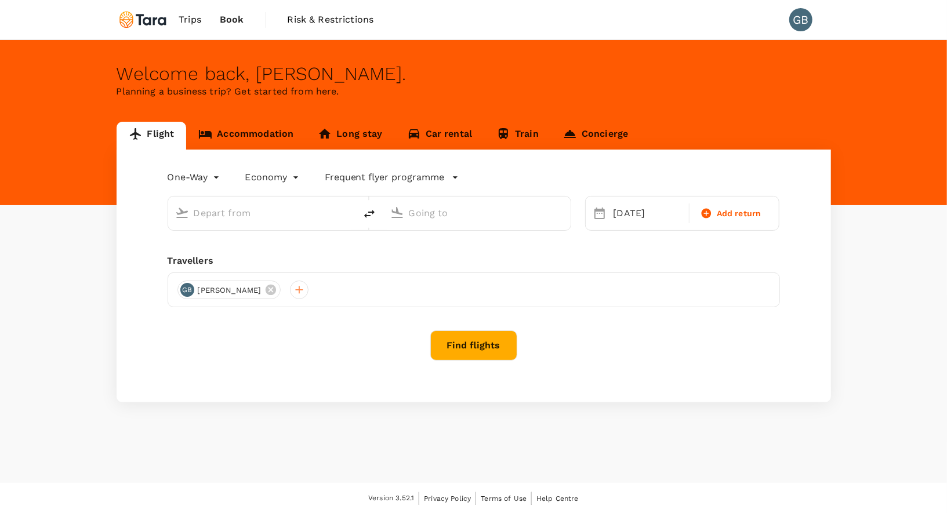
type input "Ninoy Aquino Intl (MNL)"
type input "Mactan-Cebu Intl (CEB)"
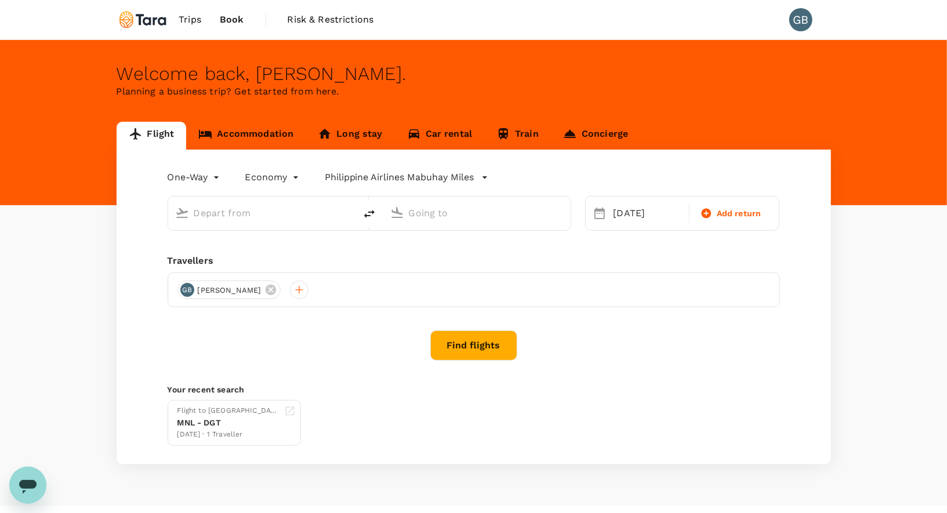
type input "Ninoy Aquino Intl (MNL)"
type input "Mactan-Cebu Intl (CEB)"
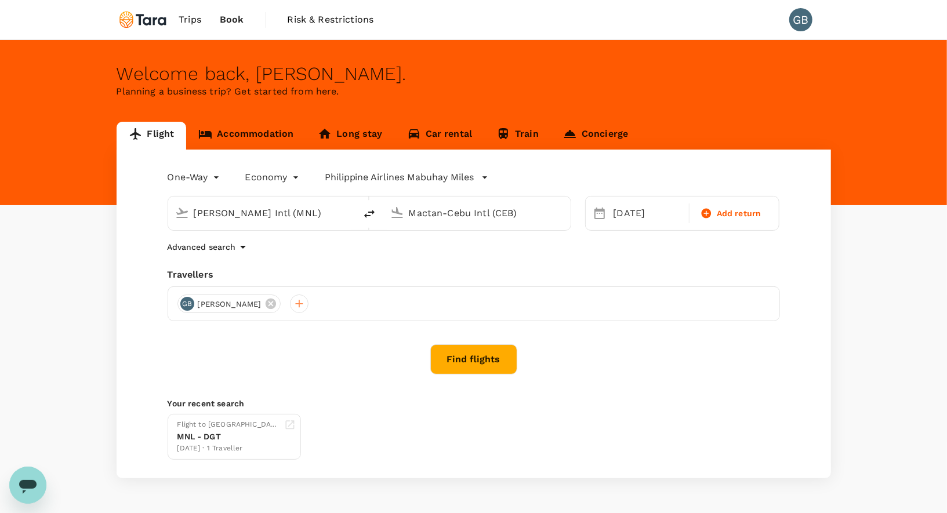
click at [461, 365] on button "Find flights" at bounding box center [473, 359] width 87 height 30
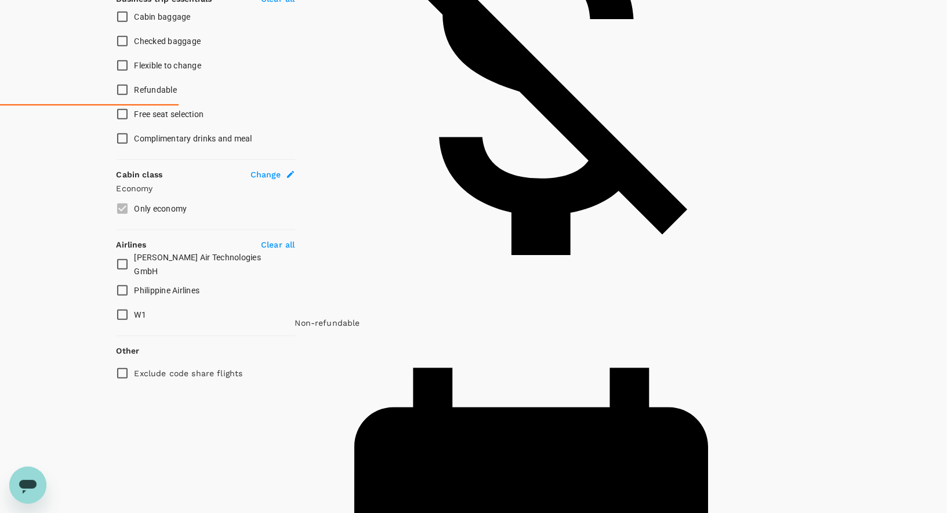
scroll to position [402, 0]
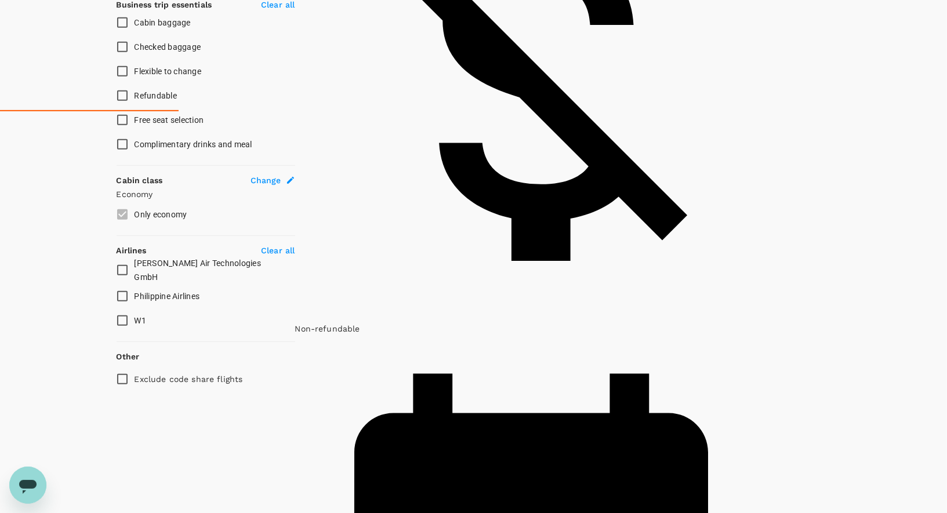
type input "670"
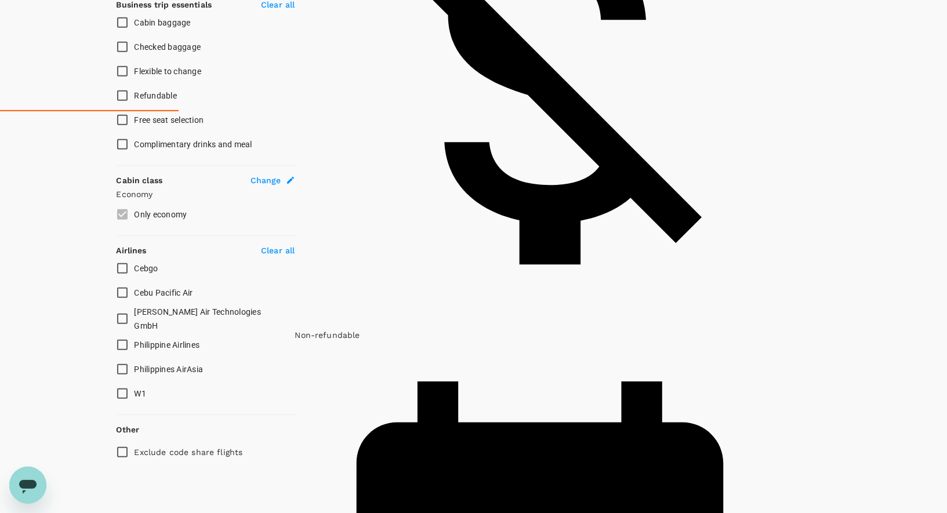
click at [125, 305] on input "Cebu Pacific Air" at bounding box center [122, 293] width 24 height 24
checkbox input "true"
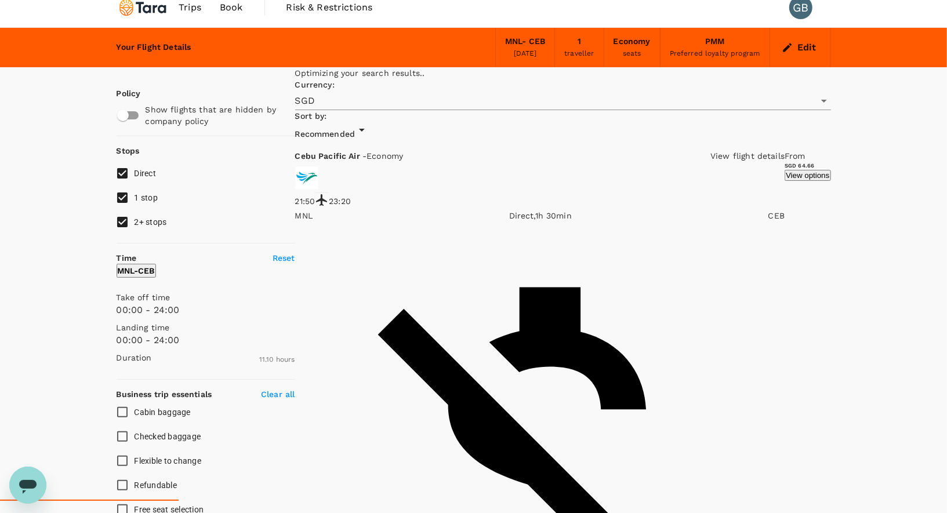
scroll to position [0, 0]
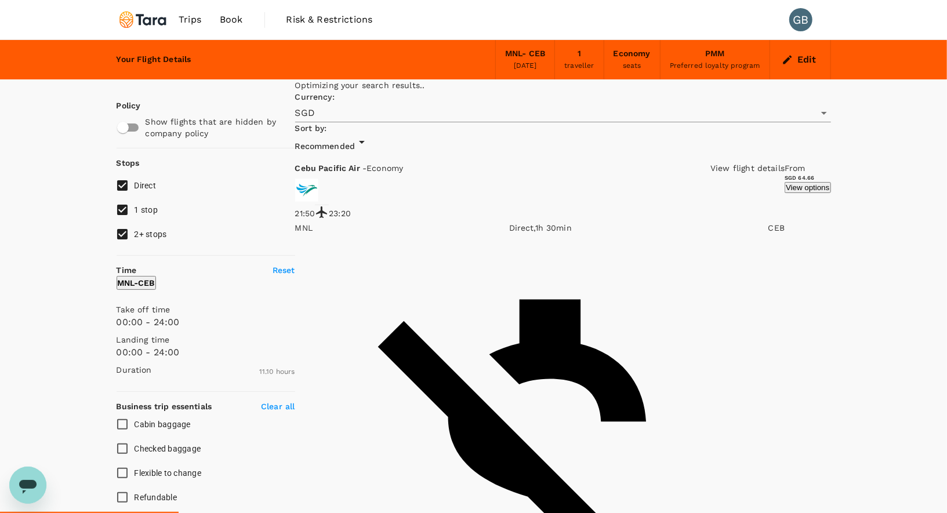
click at [821, 112] on icon "Open" at bounding box center [824, 113] width 6 height 3
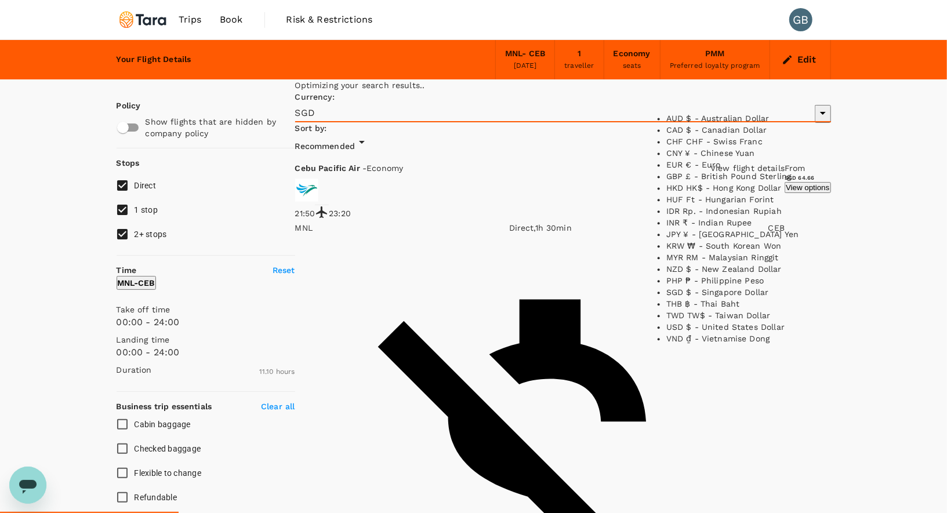
scroll to position [216, 0]
click at [699, 280] on li "PHP ₱ - Philippine Peso" at bounding box center [738, 281] width 145 height 12
type input "PHP"
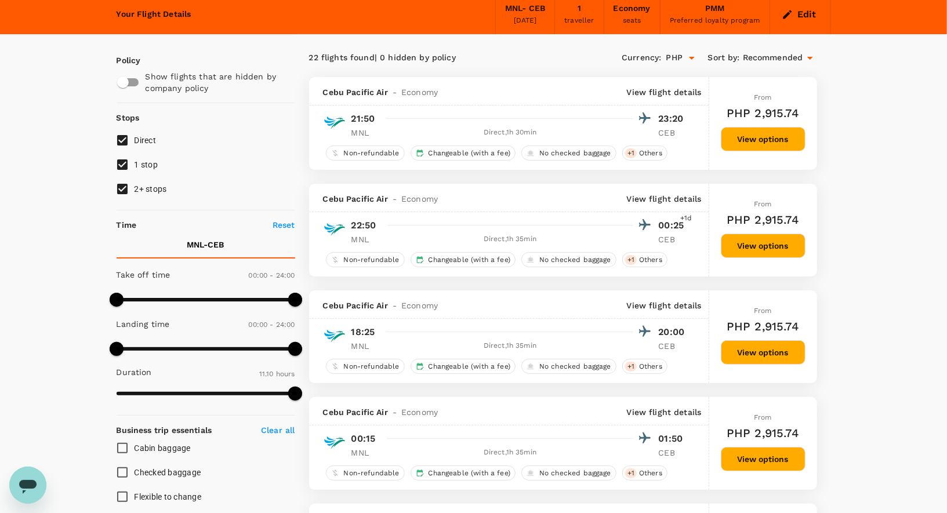
scroll to position [30, 0]
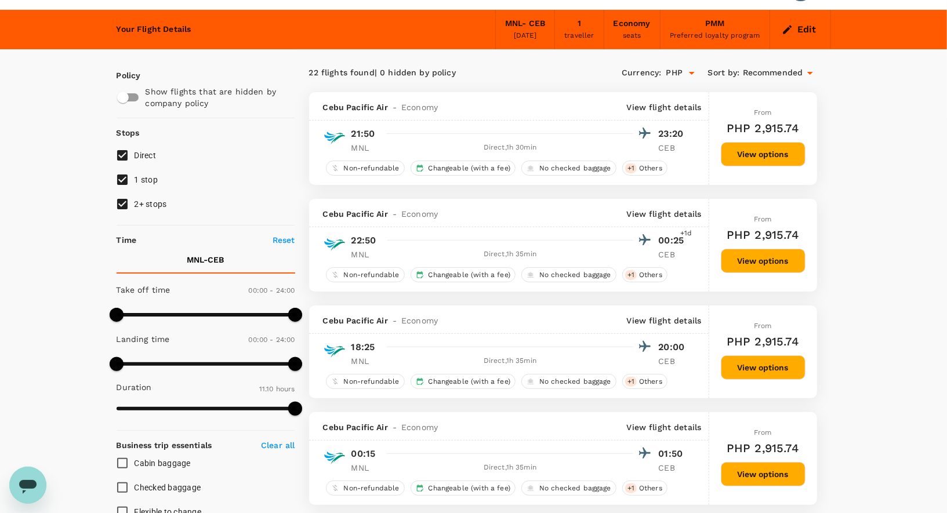
click at [775, 257] on button "View options" at bounding box center [763, 261] width 85 height 24
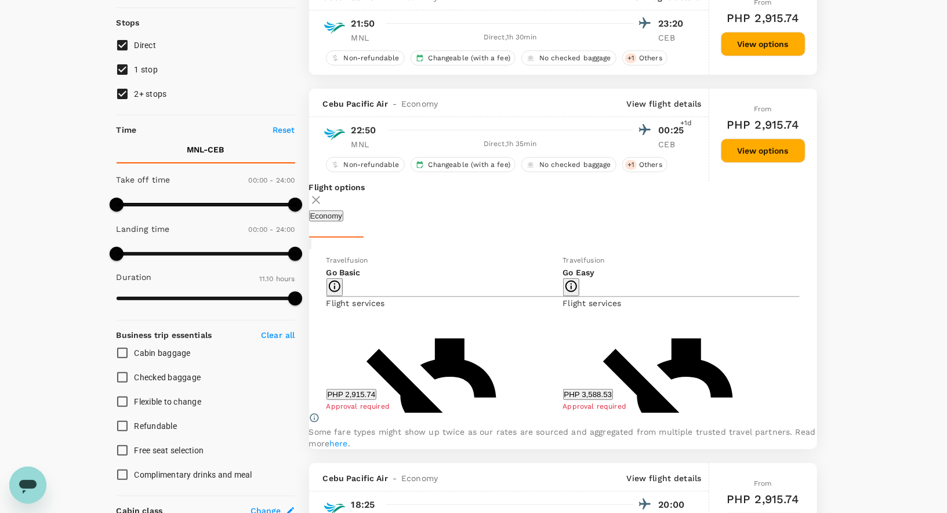
scroll to position [119, 0]
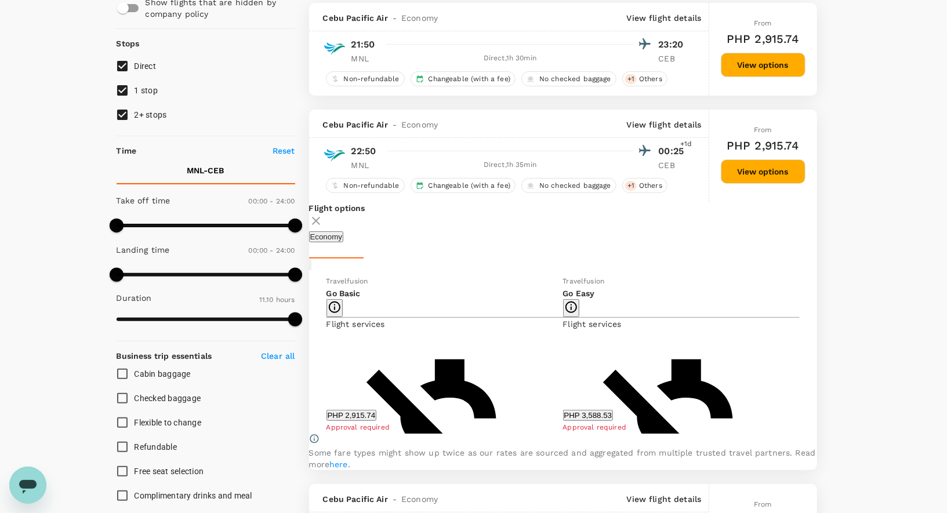
click at [579, 419] on button "PHP 3,588.53" at bounding box center [588, 415] width 50 height 11
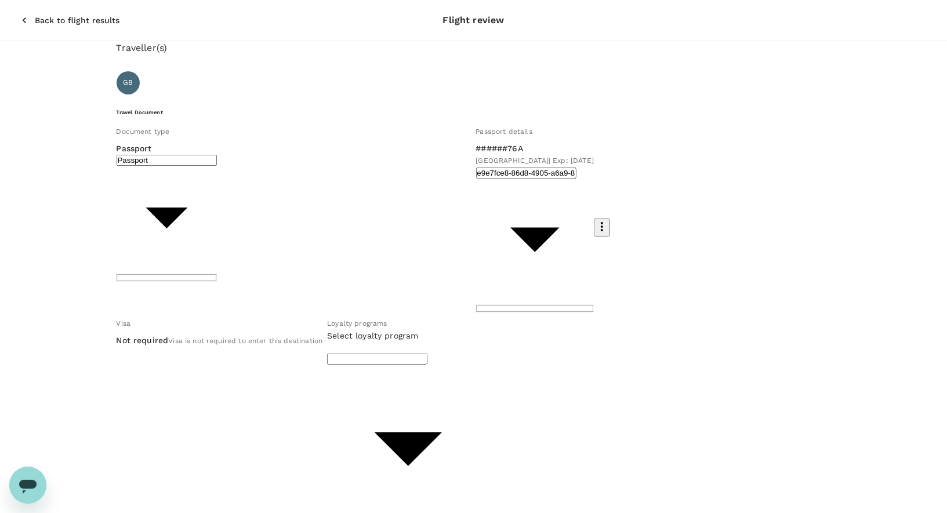
type input "9b978822-4779-4897-880a-17c8504d3706"
paste textarea "The ANC event, The Clean Energy Shift: Powering a Green Economy with Renewable …"
type textarea "The ANC event, The Clean Energy Shift: Powering a Green Economy with Renewable …"
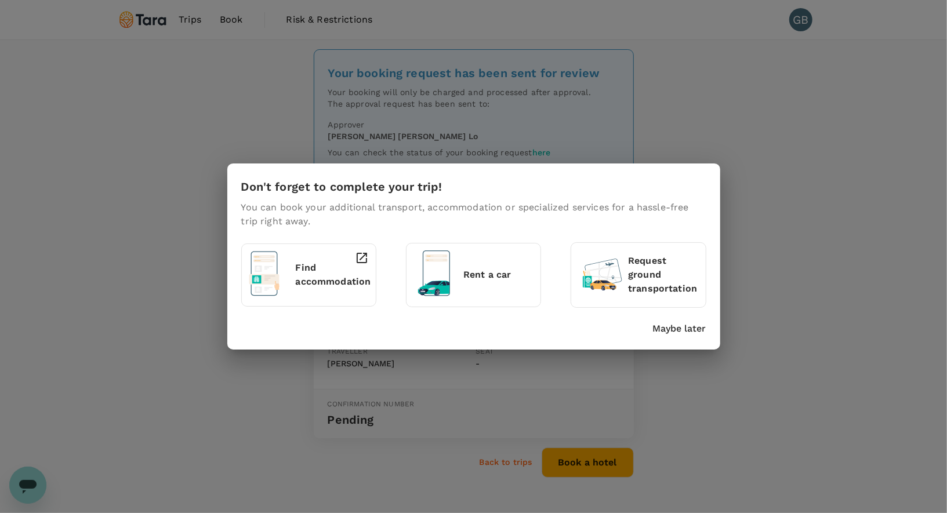
click at [684, 327] on p "Maybe later" at bounding box center [679, 329] width 53 height 14
